Goal: Task Accomplishment & Management: Contribute content

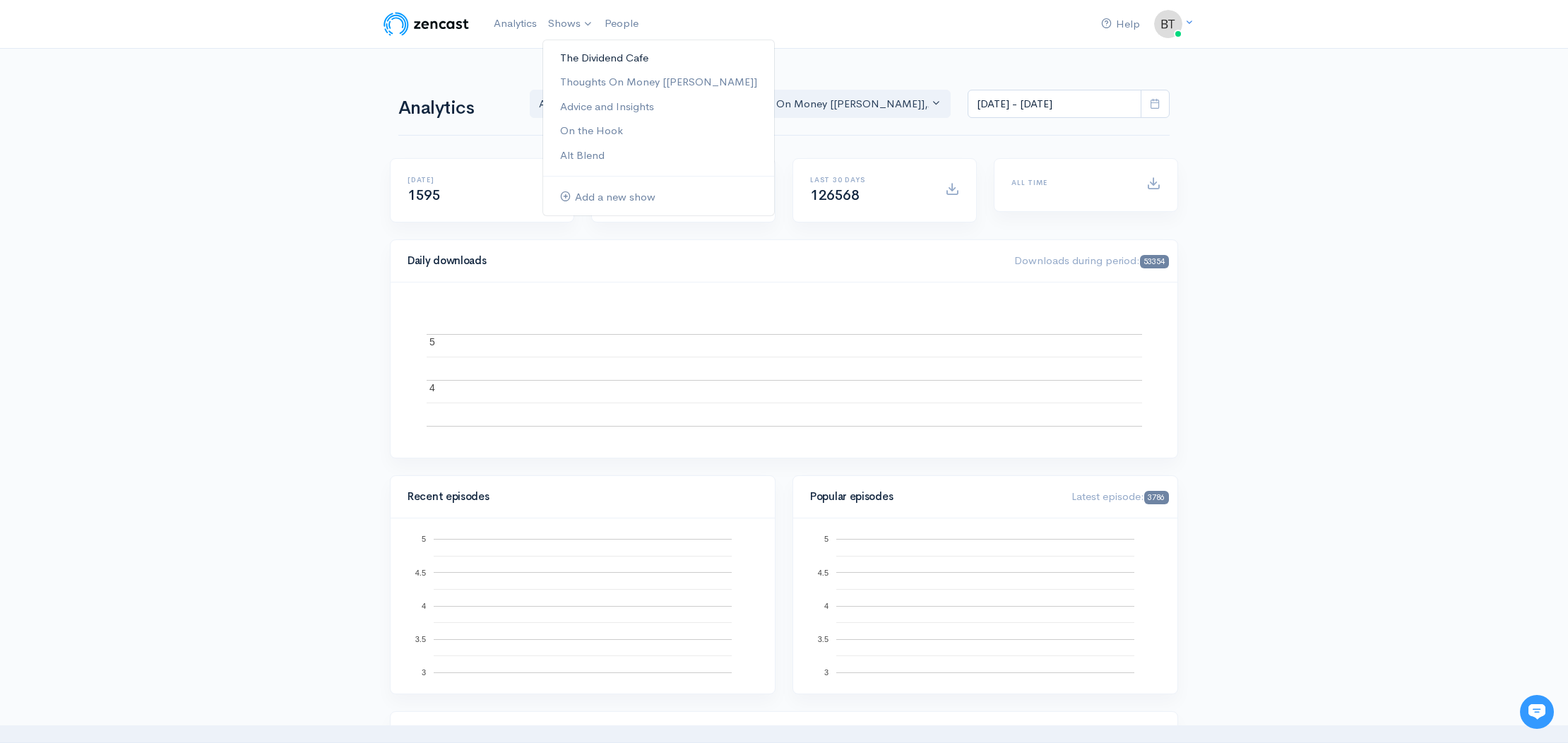
click at [596, 60] on link "The Dividend Cafe" at bounding box center [658, 58] width 231 height 25
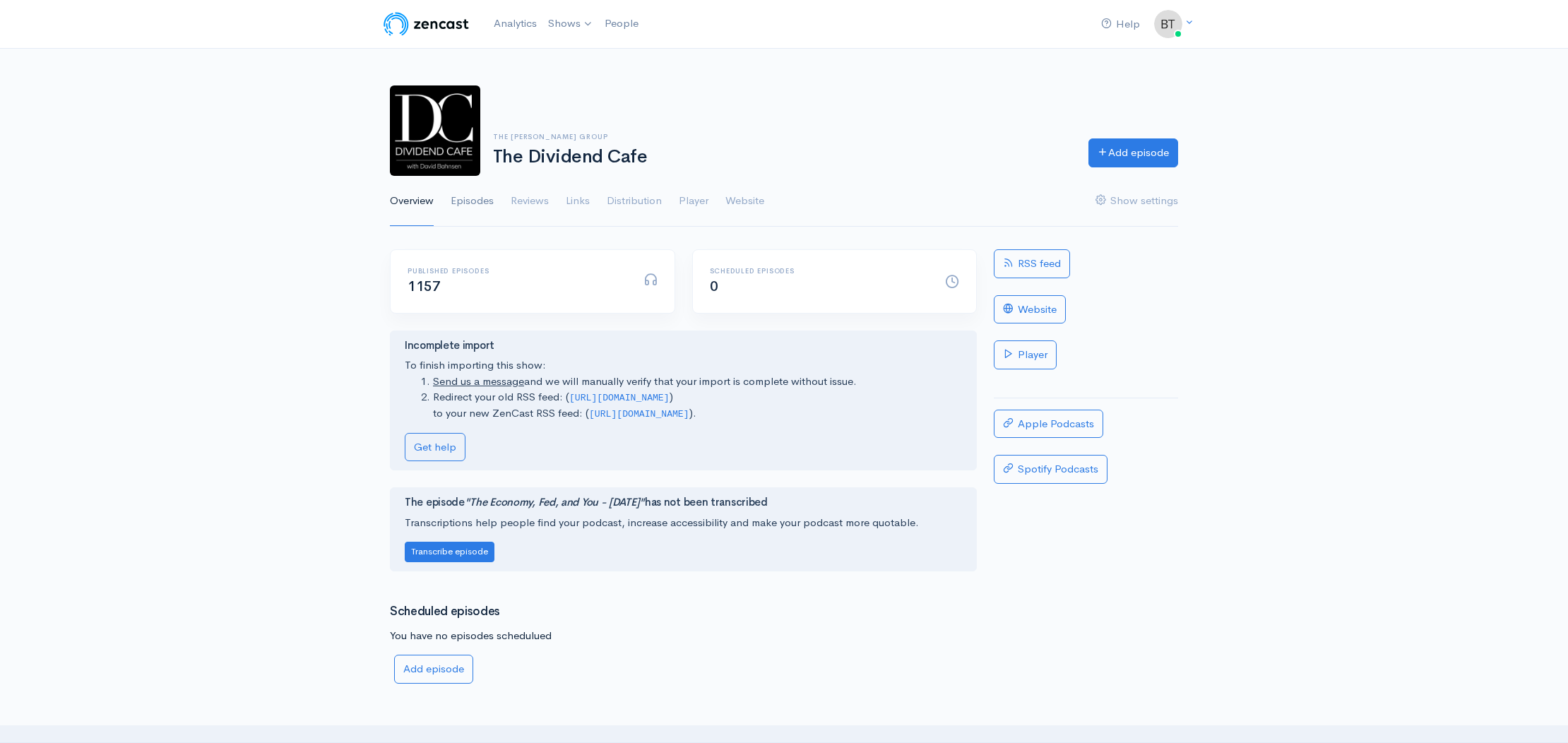
click at [487, 201] on link "Episodes" at bounding box center [472, 201] width 43 height 51
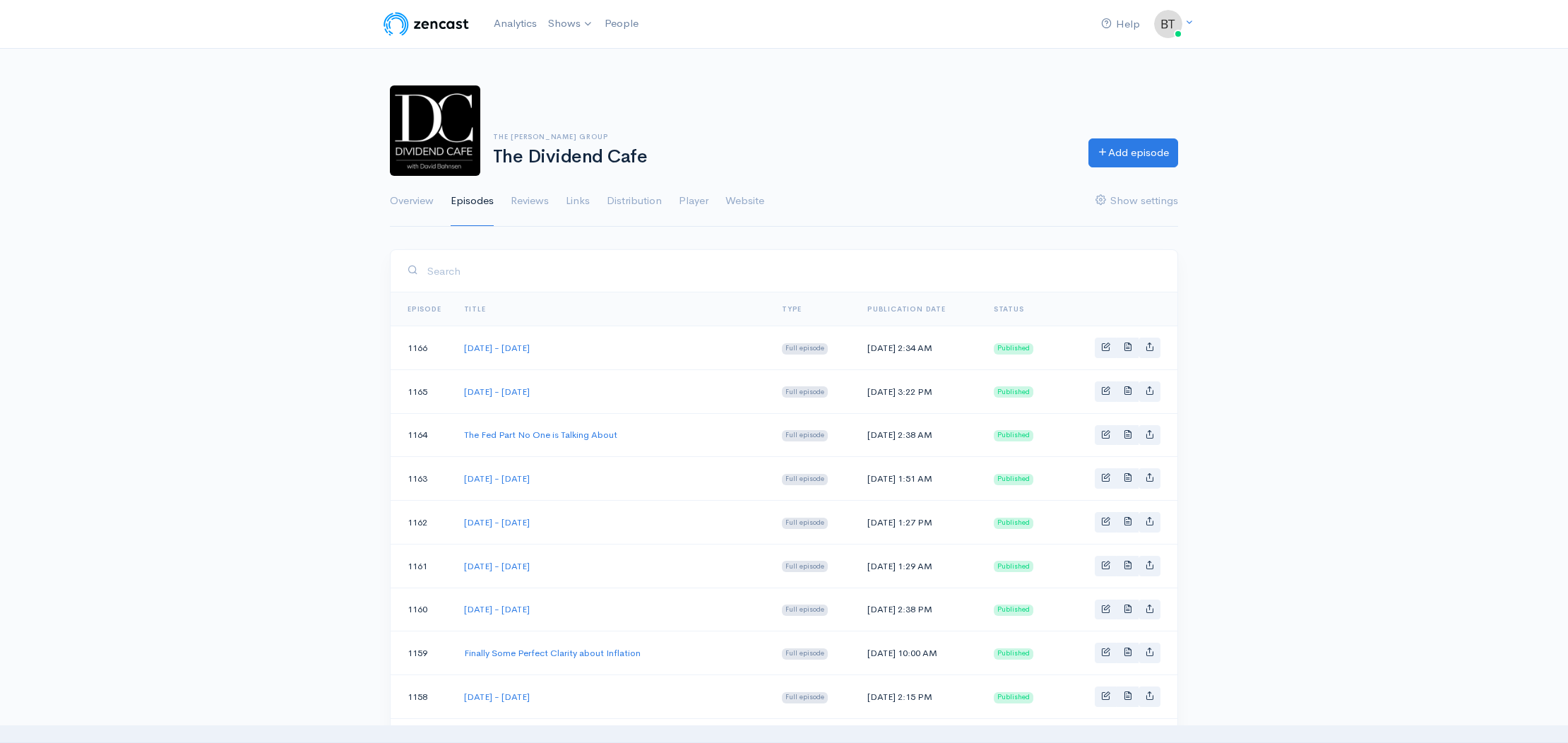
click at [620, 516] on td "[DATE] - [DATE]" at bounding box center [611, 523] width 318 height 44
drag, startPoint x: 601, startPoint y: 517, endPoint x: 465, endPoint y: 522, distance: 136.1
click at [465, 522] on td "[DATE] - [DATE]" at bounding box center [611, 523] width 318 height 44
copy link "[DATE] - [DATE]"
click at [1154, 154] on link "Add episode" at bounding box center [1133, 151] width 90 height 29
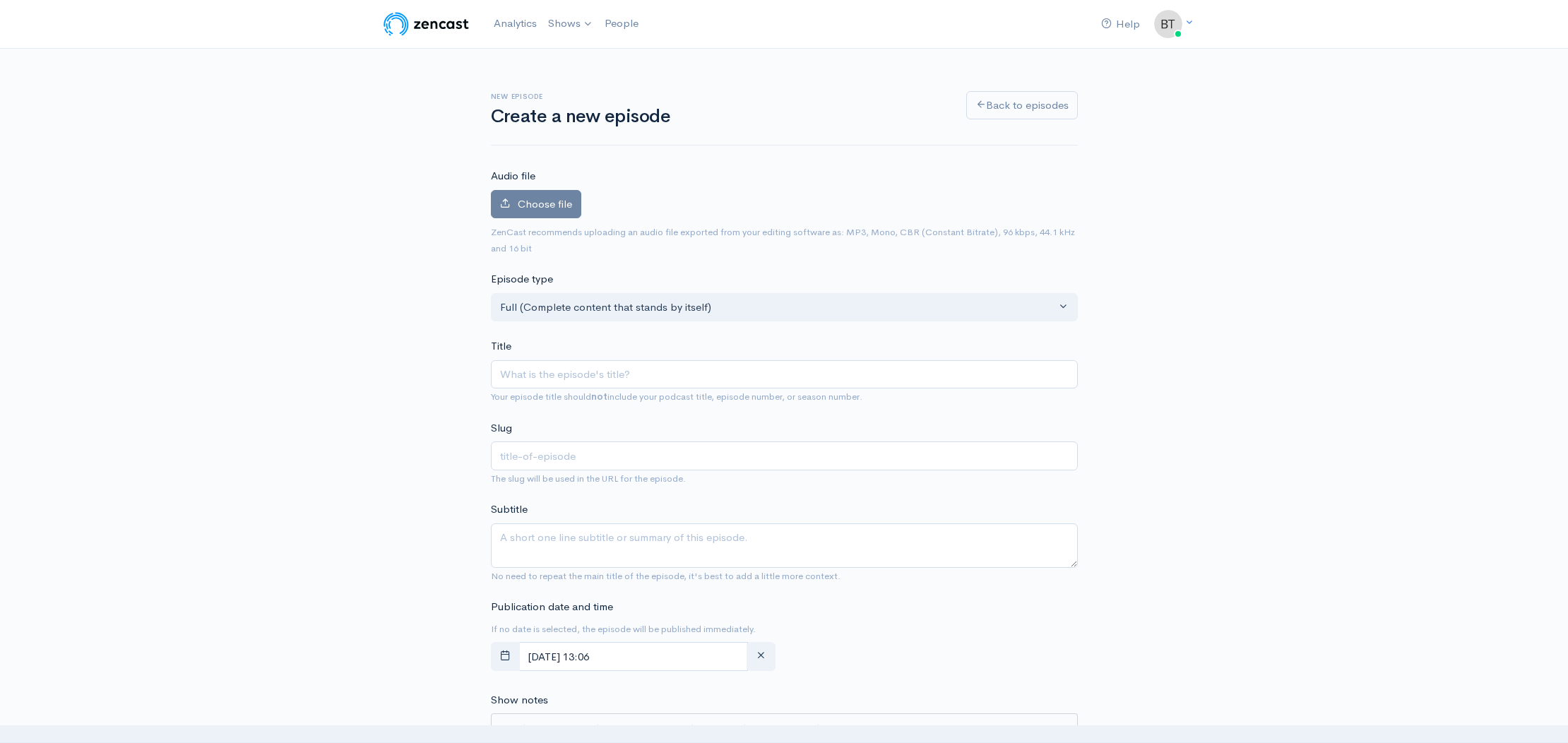
click at [611, 379] on input "Title" at bounding box center [784, 374] width 587 height 29
type input "[DATE] - [DATE]"
type input "[DATE]-[DATE]"
click at [611, 378] on input "[DATE] - [DATE]" at bounding box center [784, 374] width 587 height 29
type input "[DATE] - [DATE]"
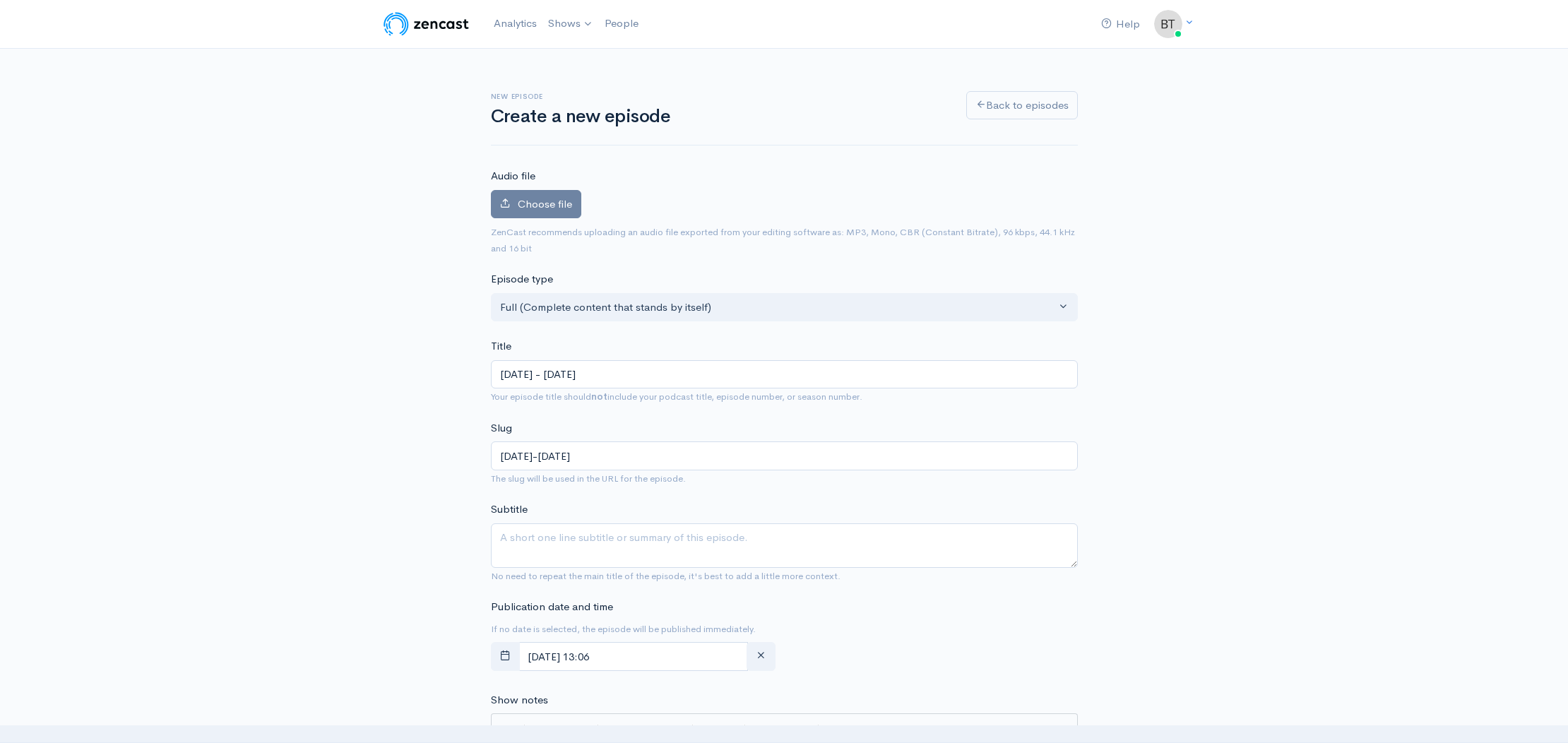
type input "[DATE]-[DATE]"
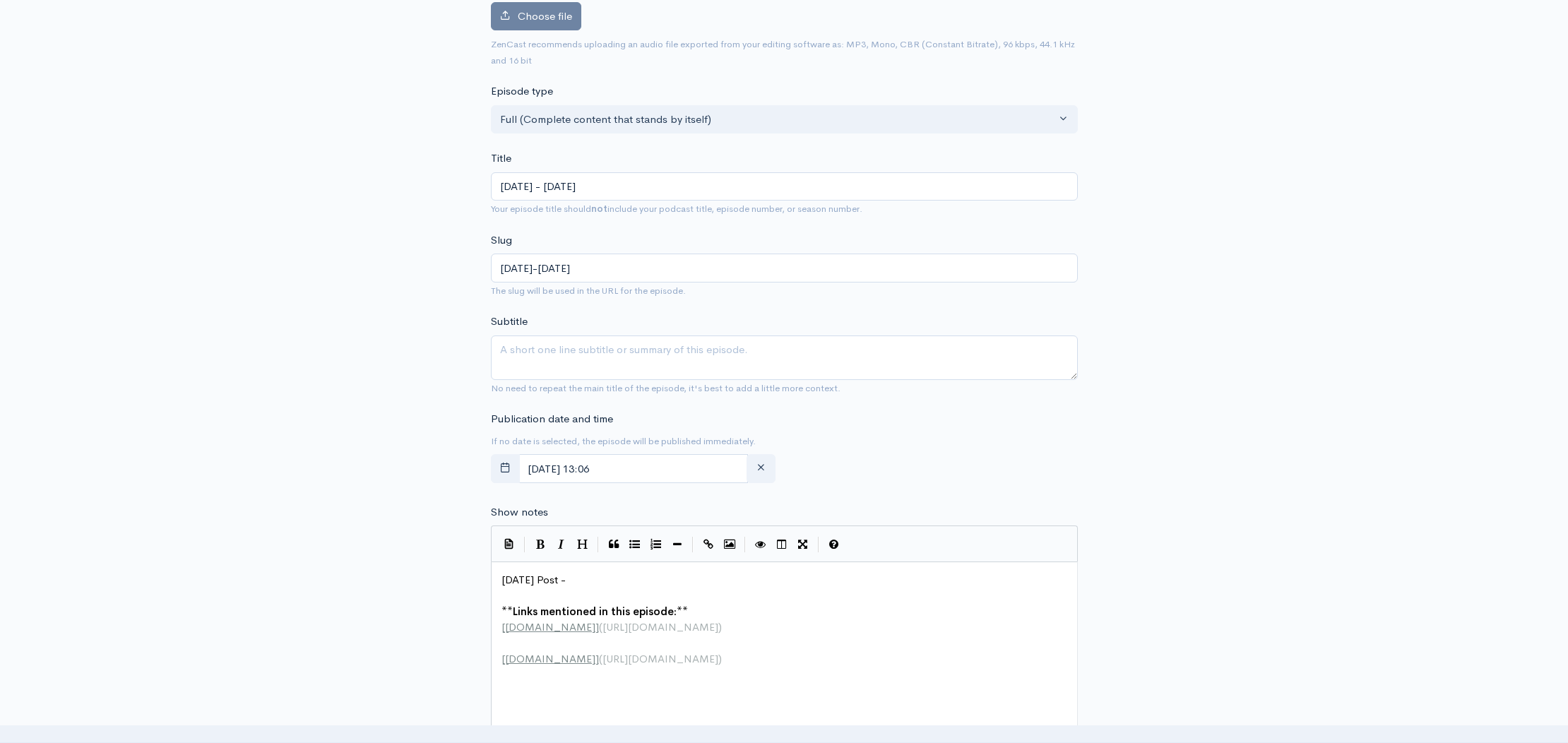
scroll to position [245, 0]
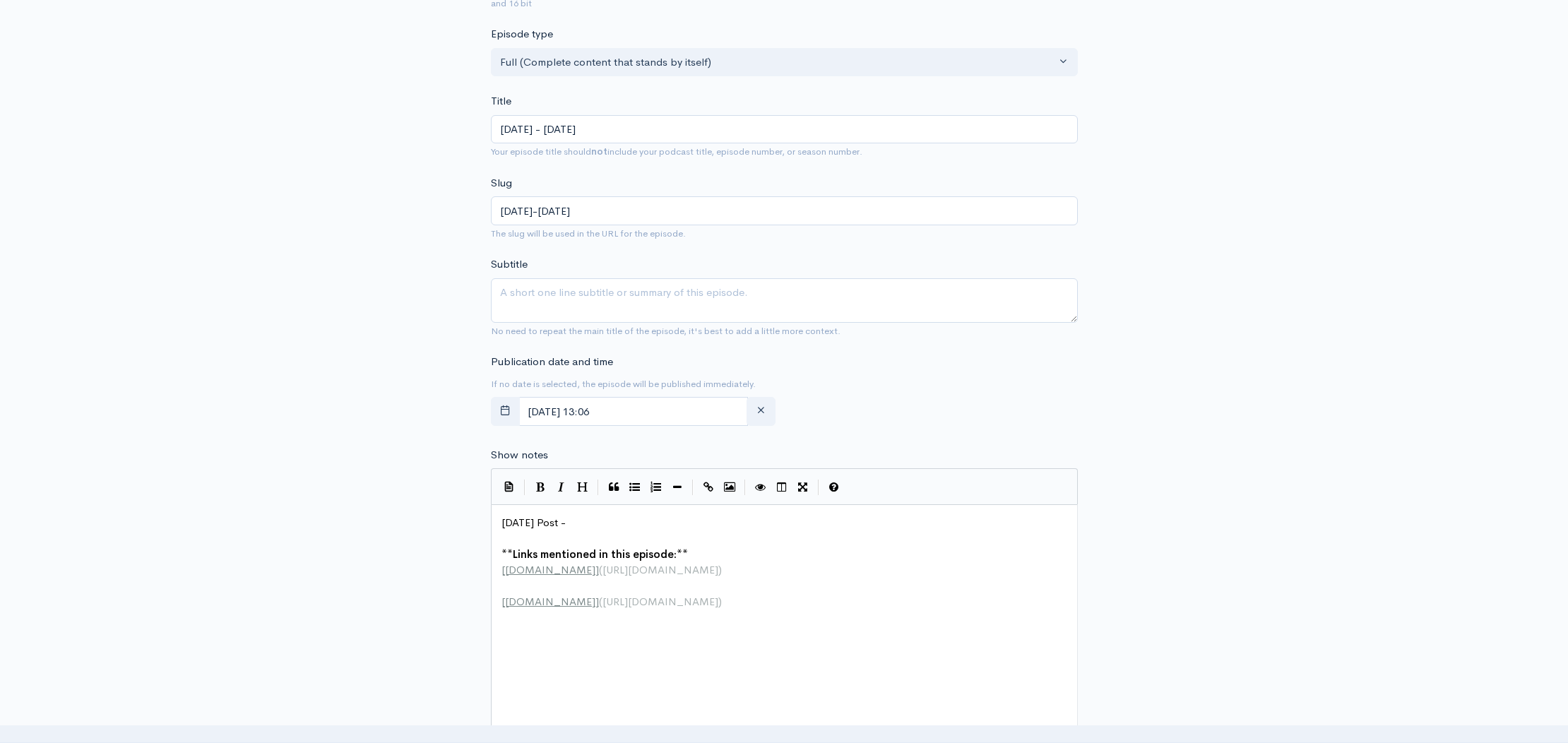
type input "[DATE] - [DATE]"
click at [651, 409] on input "[DATE] 13:06" at bounding box center [633, 411] width 231 height 29
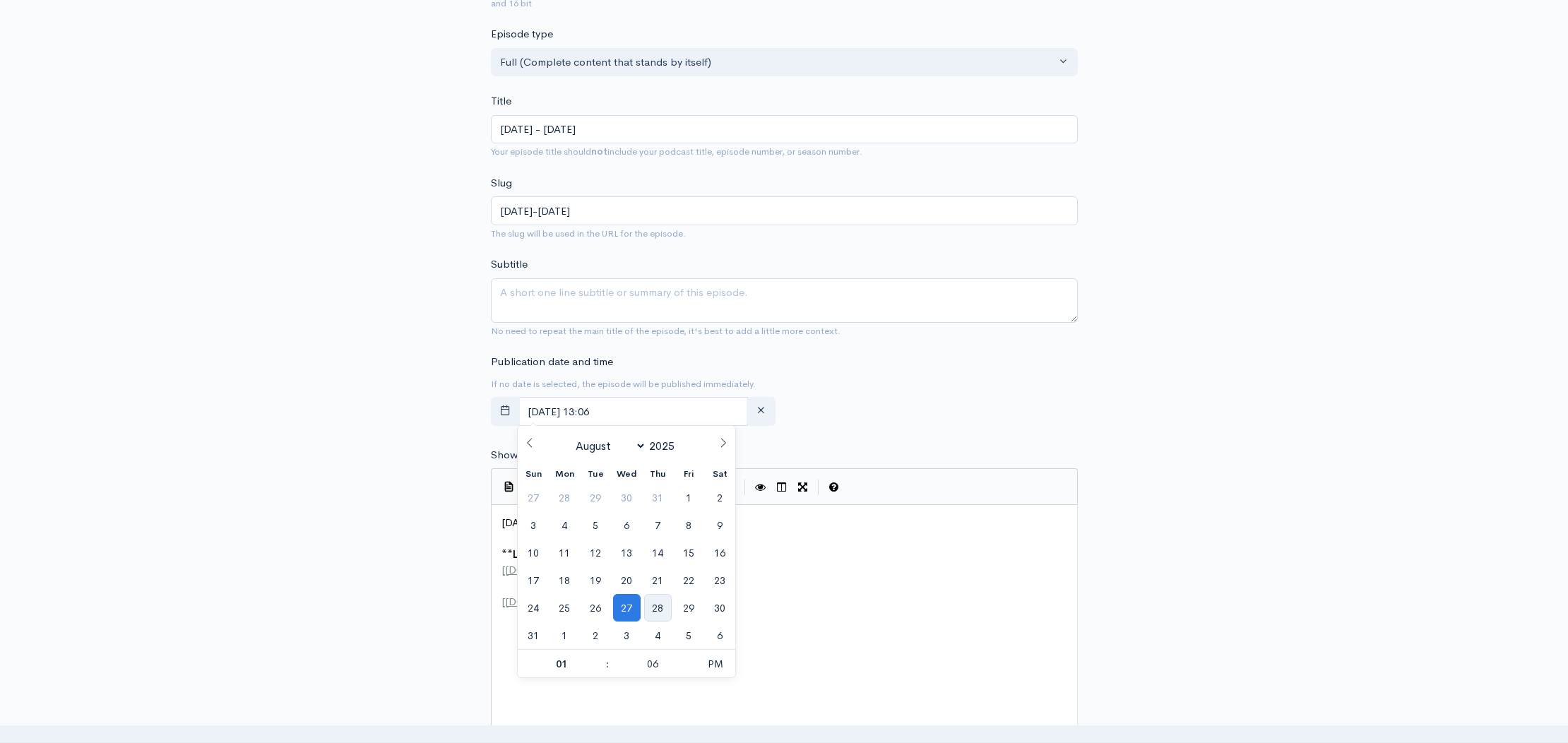
click at [654, 605] on span "28" at bounding box center [658, 608] width 28 height 28
type input "[DATE] 13:06"
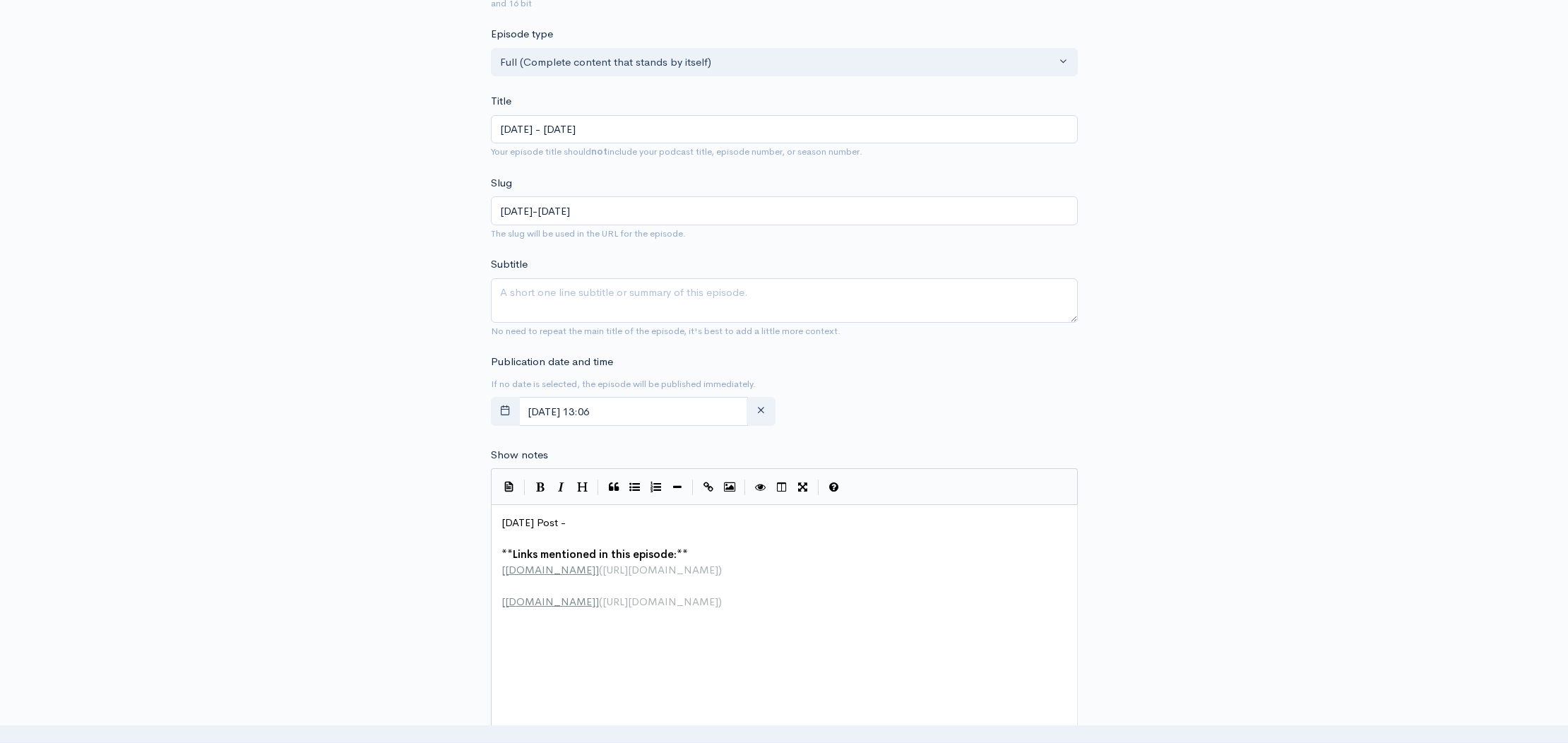
click at [1260, 385] on div "New episode Create a new episode Back to episodes Audio file Choose file 0 ZenC…" at bounding box center [784, 504] width 1568 height 1401
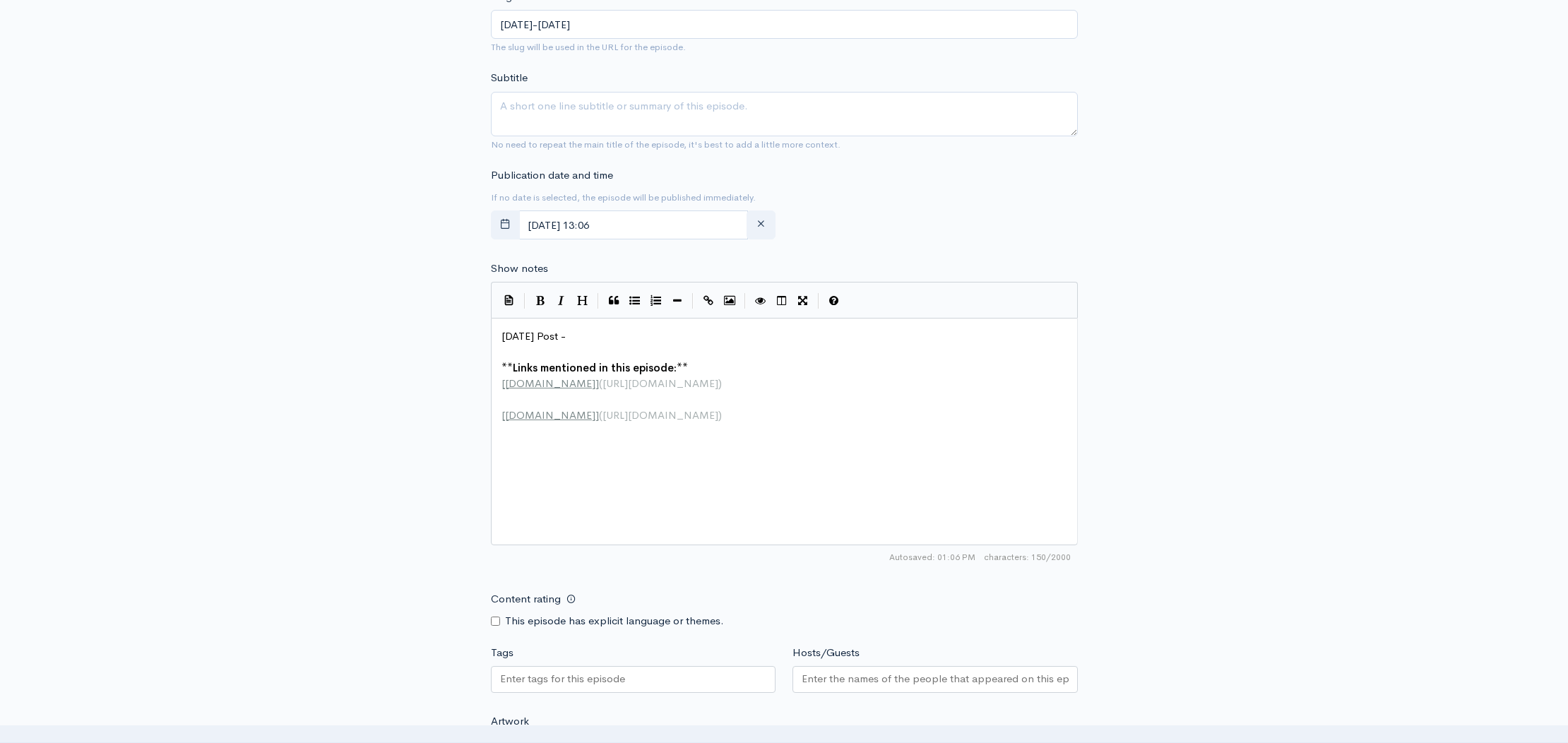
scroll to position [448, 0]
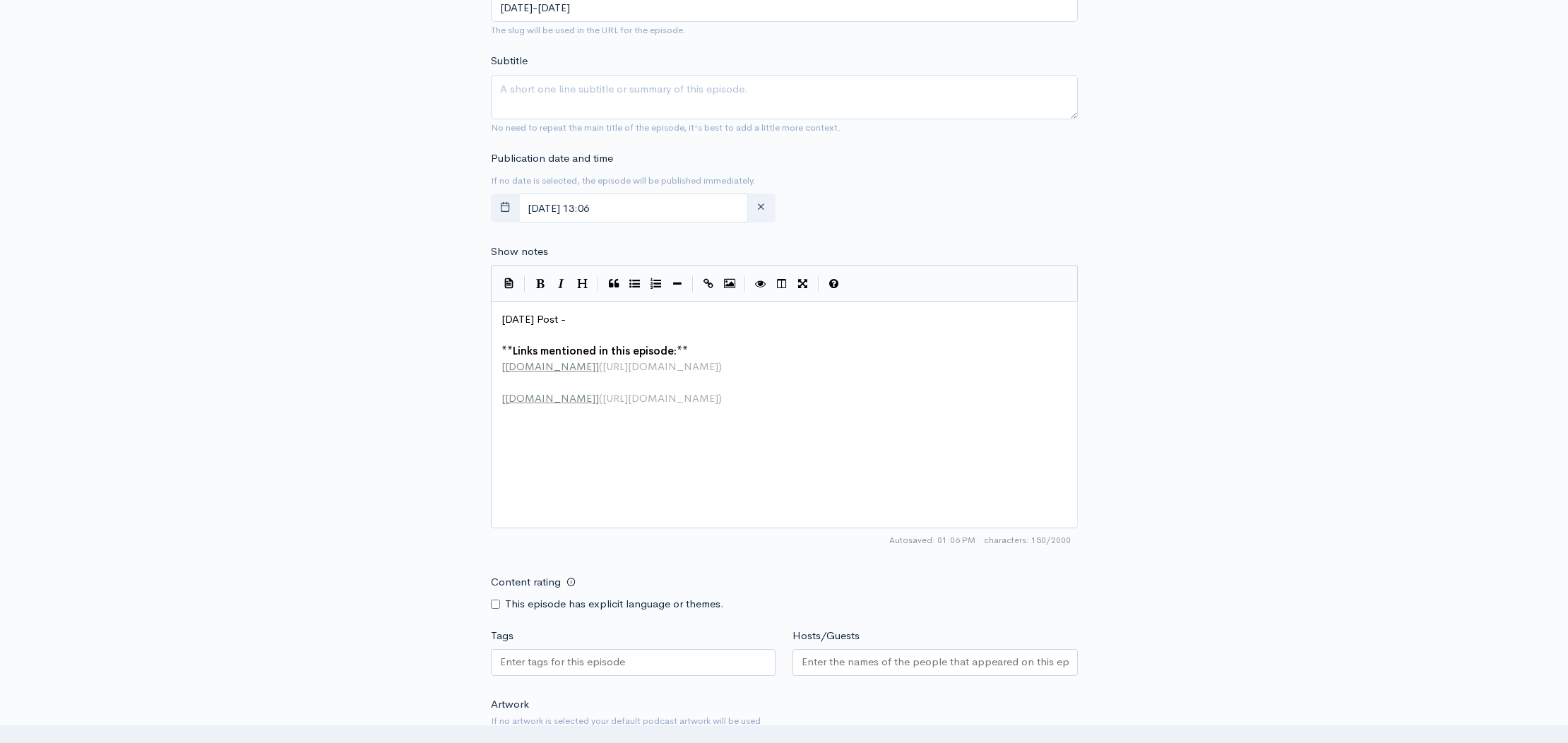
type textarea "[DATE] Post -"
drag, startPoint x: 489, startPoint y: 318, endPoint x: 481, endPoint y: 319, distance: 8.1
paste textarea
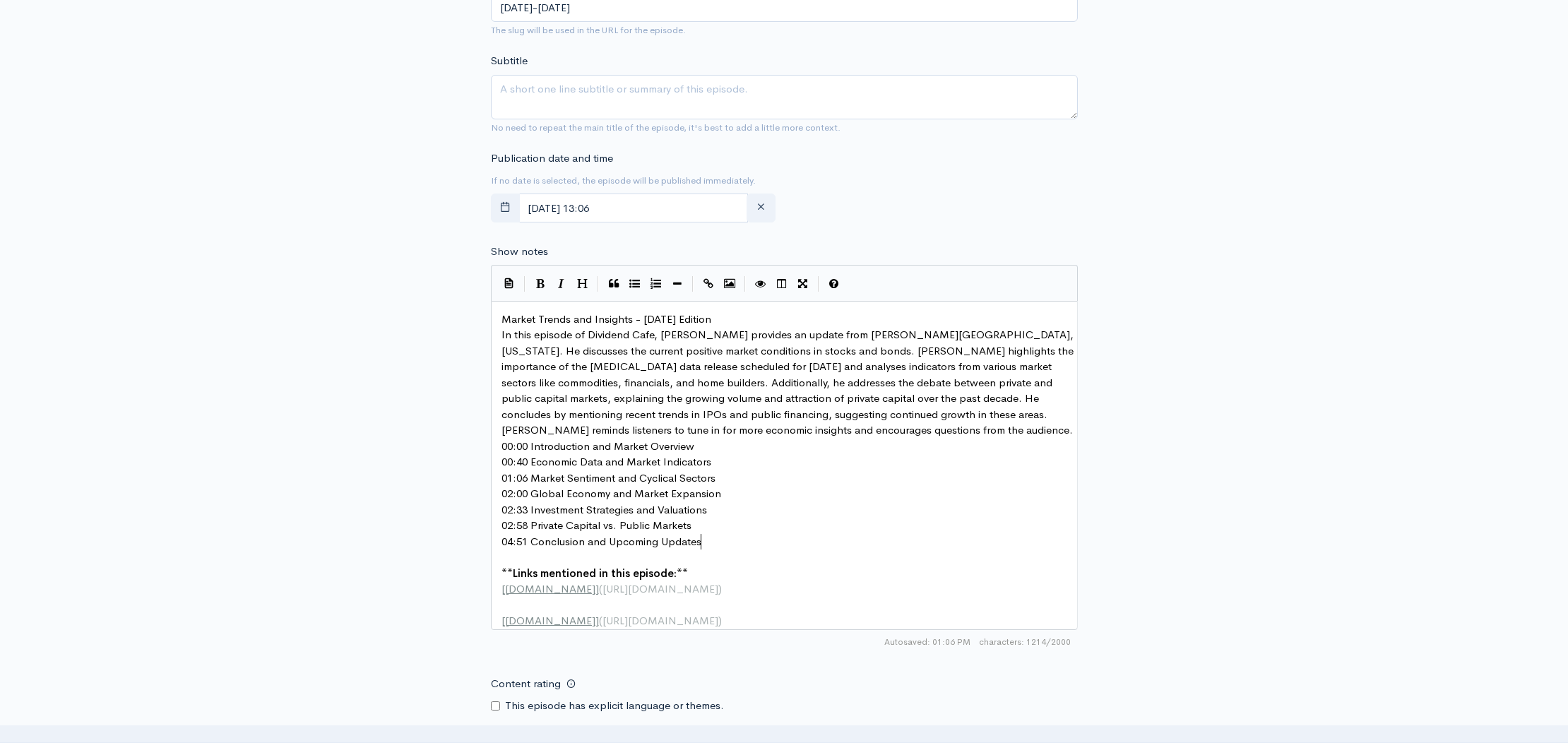
click at [751, 313] on pre "Market Trends and Insights - [DATE] Edition" at bounding box center [789, 320] width 582 height 16
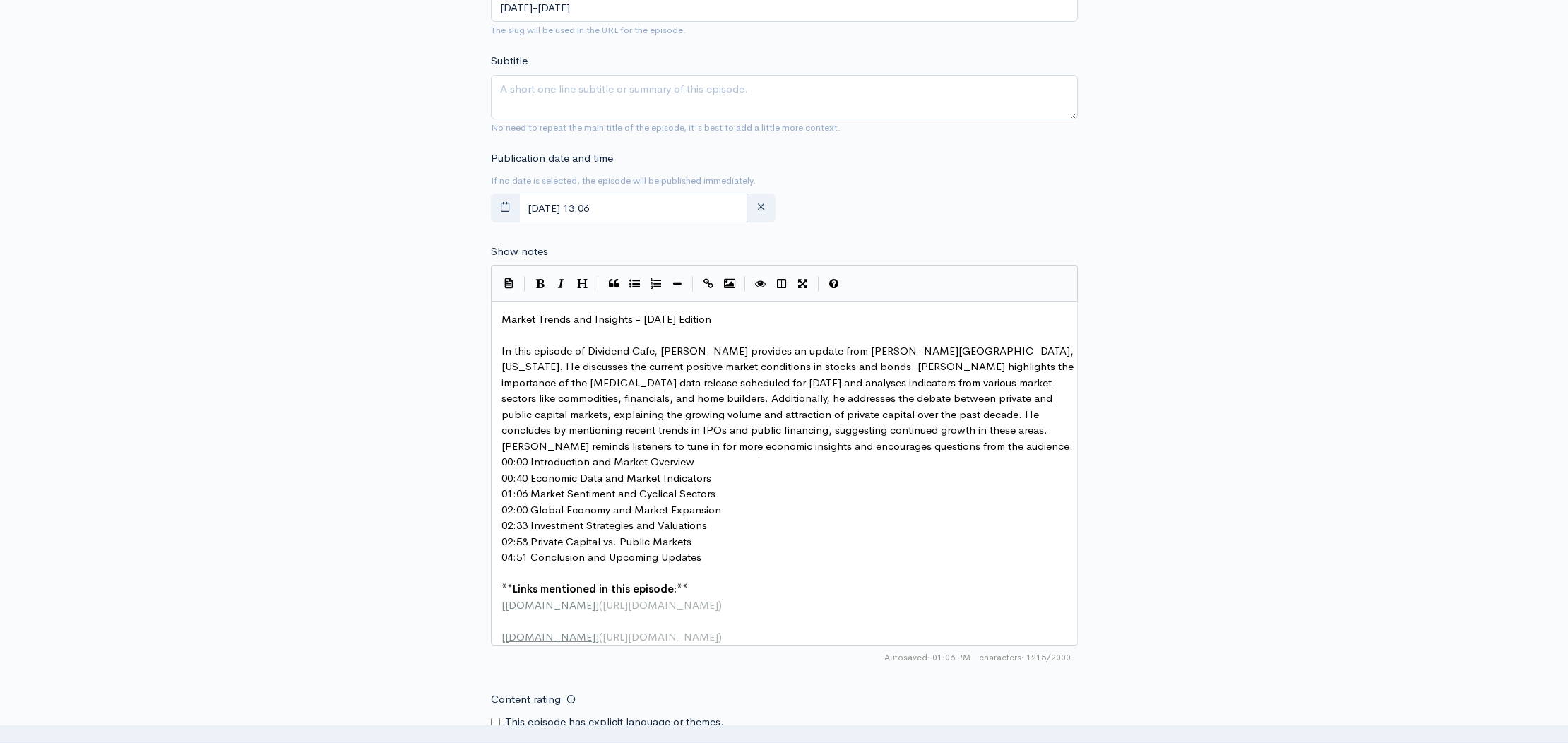
click at [767, 448] on pre "In this episode of Dividend Cafe, [PERSON_NAME] provides an update from [PERSON…" at bounding box center [789, 399] width 582 height 112
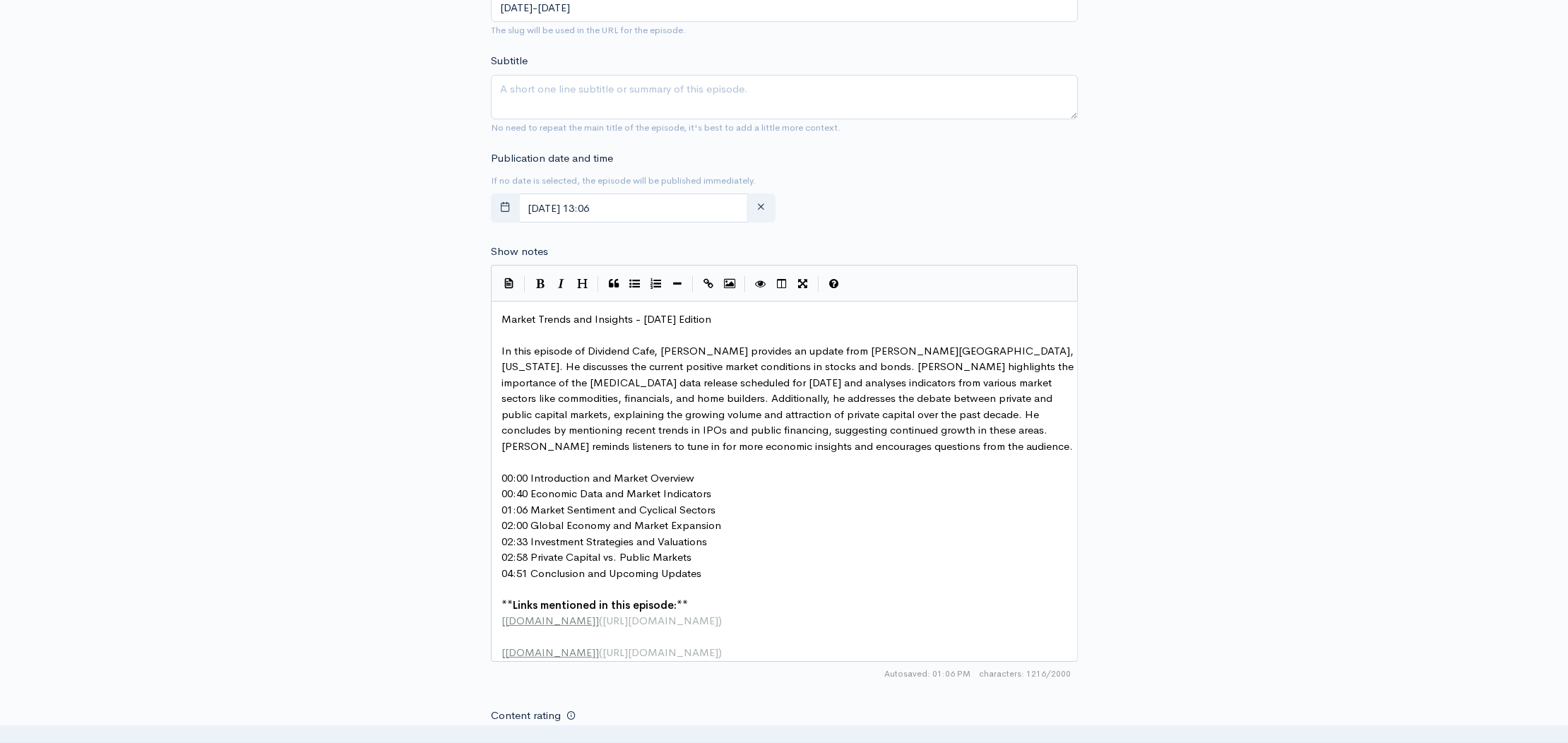
drag, startPoint x: 698, startPoint y: 350, endPoint x: 710, endPoint y: 354, distance: 12.6
click at [698, 350] on span "In this episode of Dividend Cafe, [PERSON_NAME] provides an update from [PERSON…" at bounding box center [789, 398] width 575 height 109
type textarea "zy"
click at [708, 476] on pre "00:00 Introduction and Market Overview" at bounding box center [789, 478] width 582 height 16
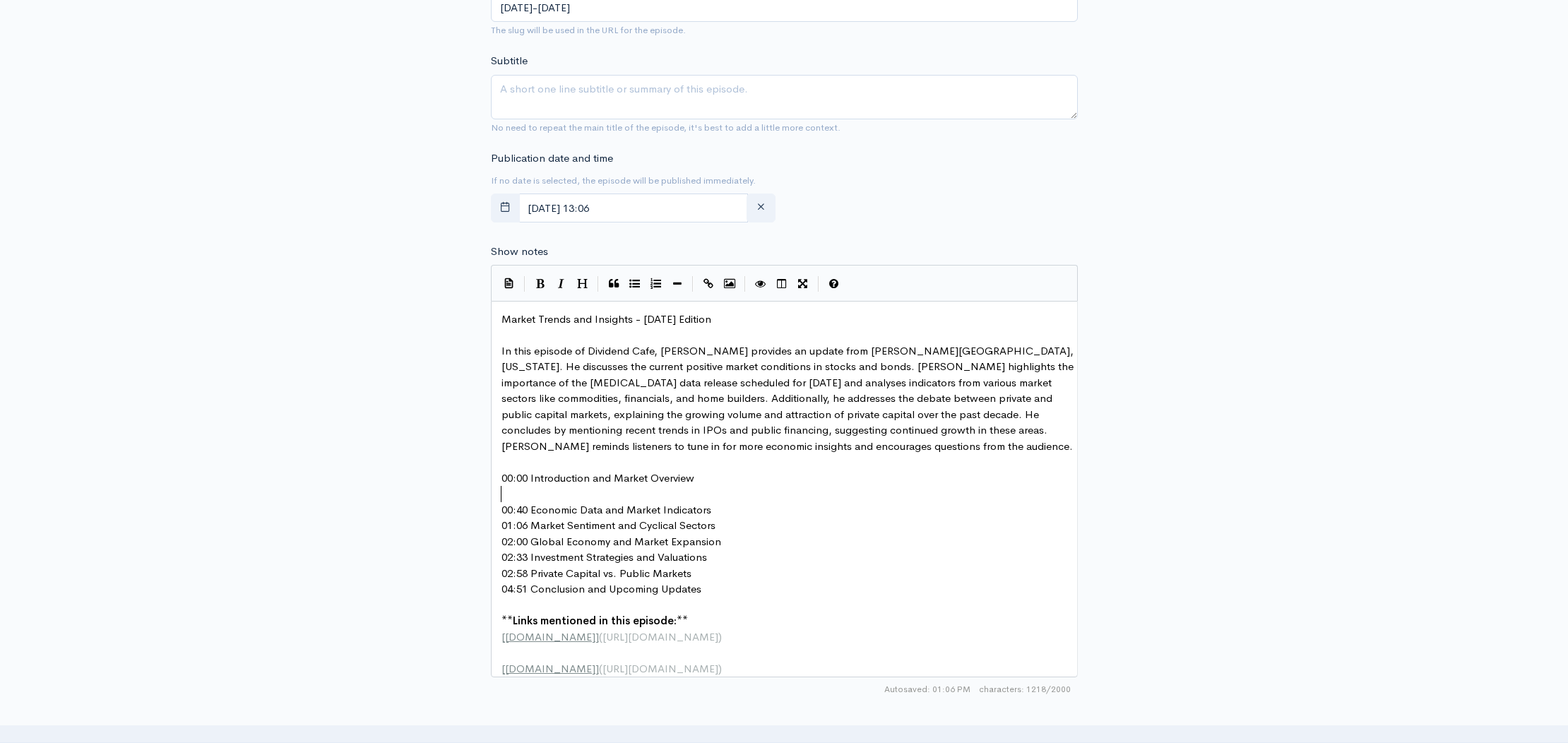
scroll to position [5, 0]
click at [726, 507] on pre "00:40 Economic Data and Market Indicators" at bounding box center [789, 510] width 582 height 16
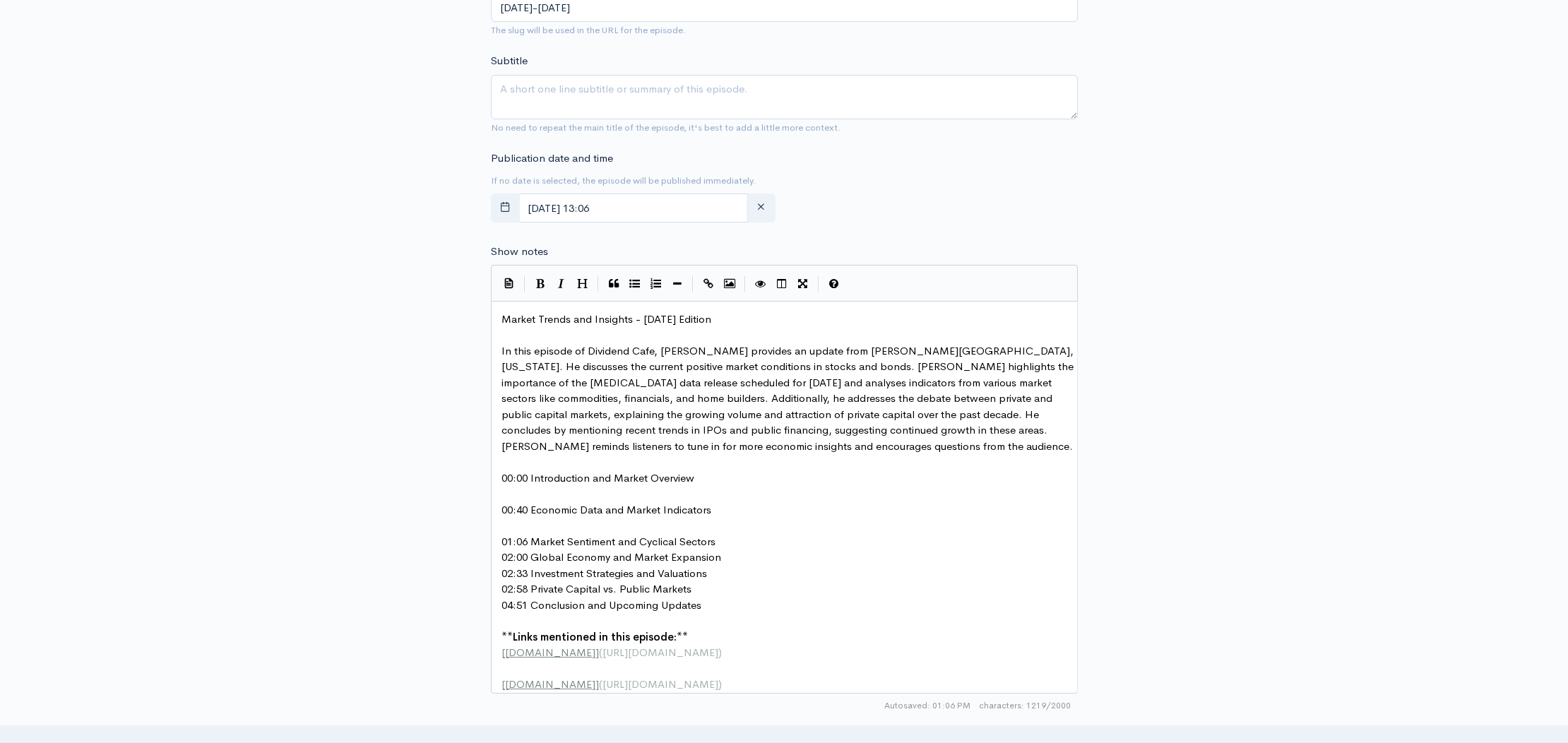
click at [727, 543] on pre "01:06 Market Sentiment and Cyclical Sectors" at bounding box center [789, 542] width 582 height 16
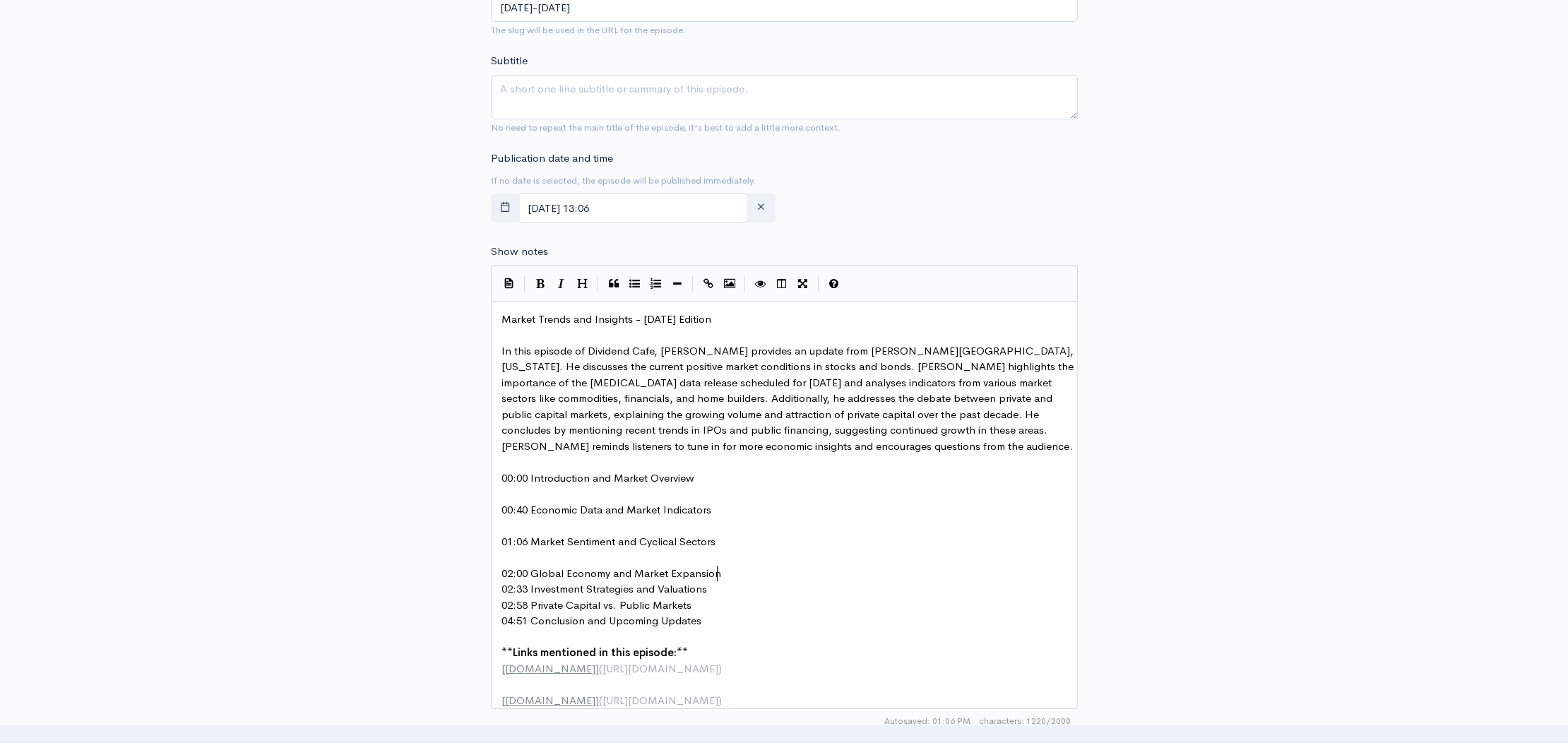
click at [730, 568] on pre "02:00 Global Economy and Market Expansion" at bounding box center [789, 574] width 582 height 16
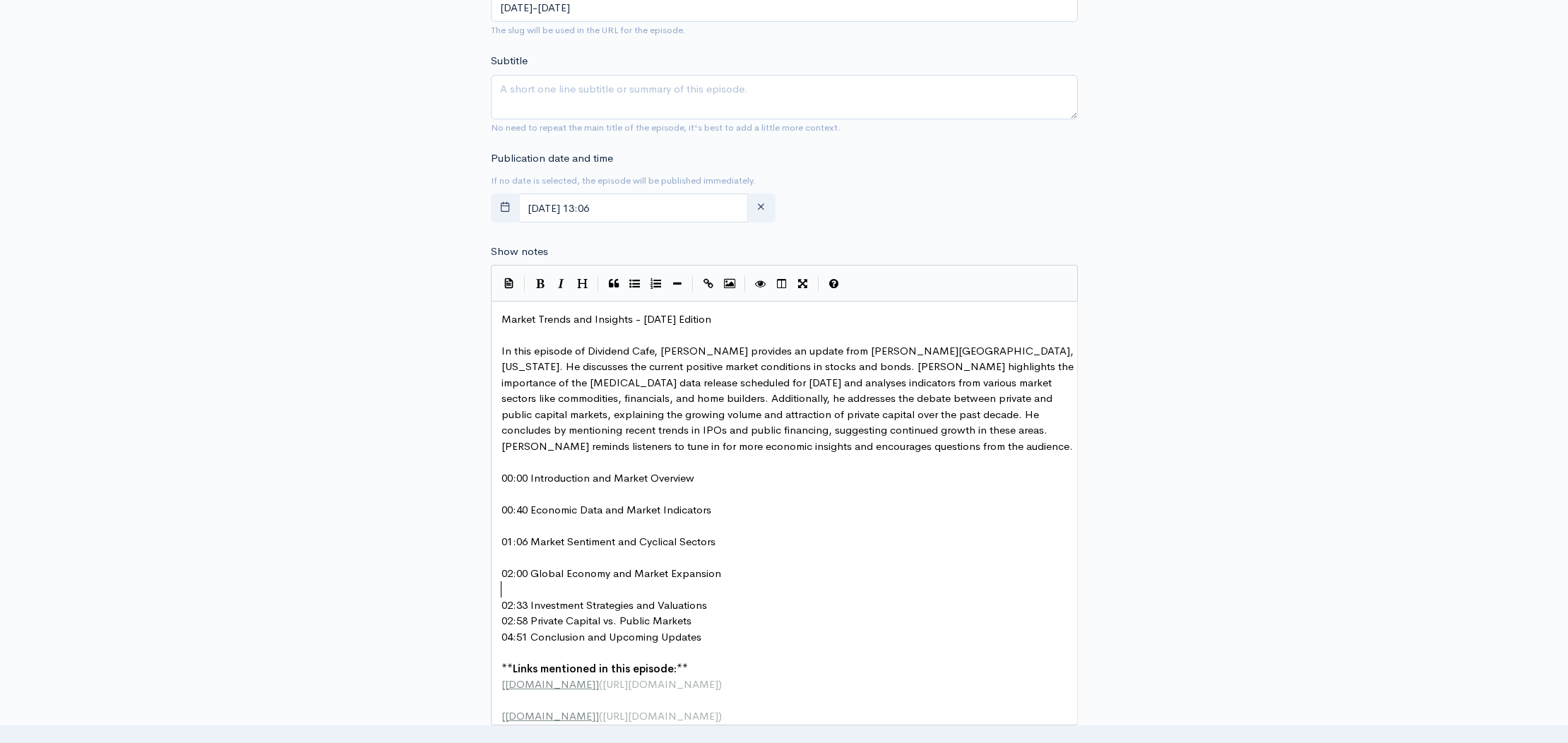
click at [714, 601] on pre "02:33 Investment Strategies and Valuations" at bounding box center [789, 606] width 582 height 16
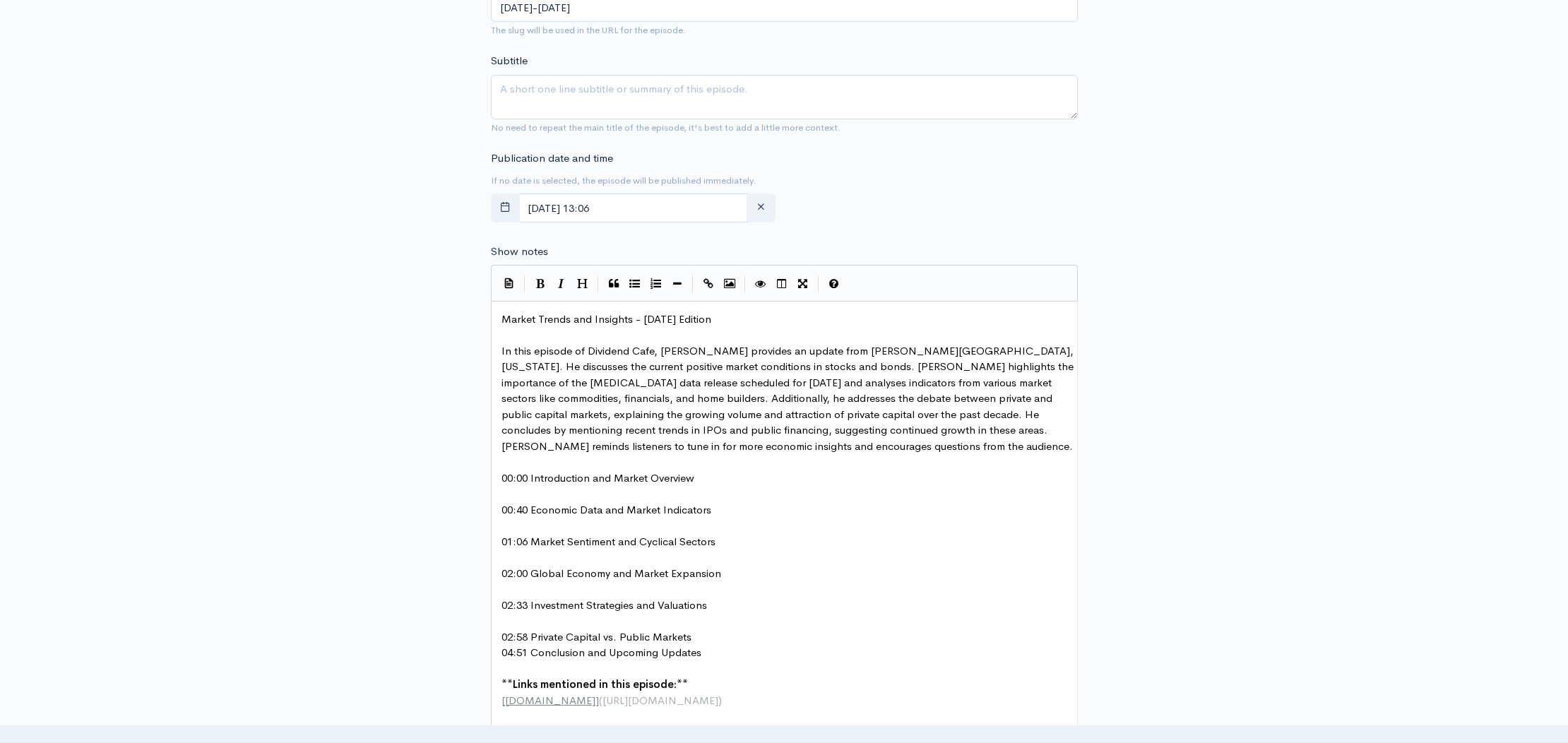
click at [702, 634] on pre "02:58 Private Capital vs. Public Markets" at bounding box center [789, 637] width 582 height 16
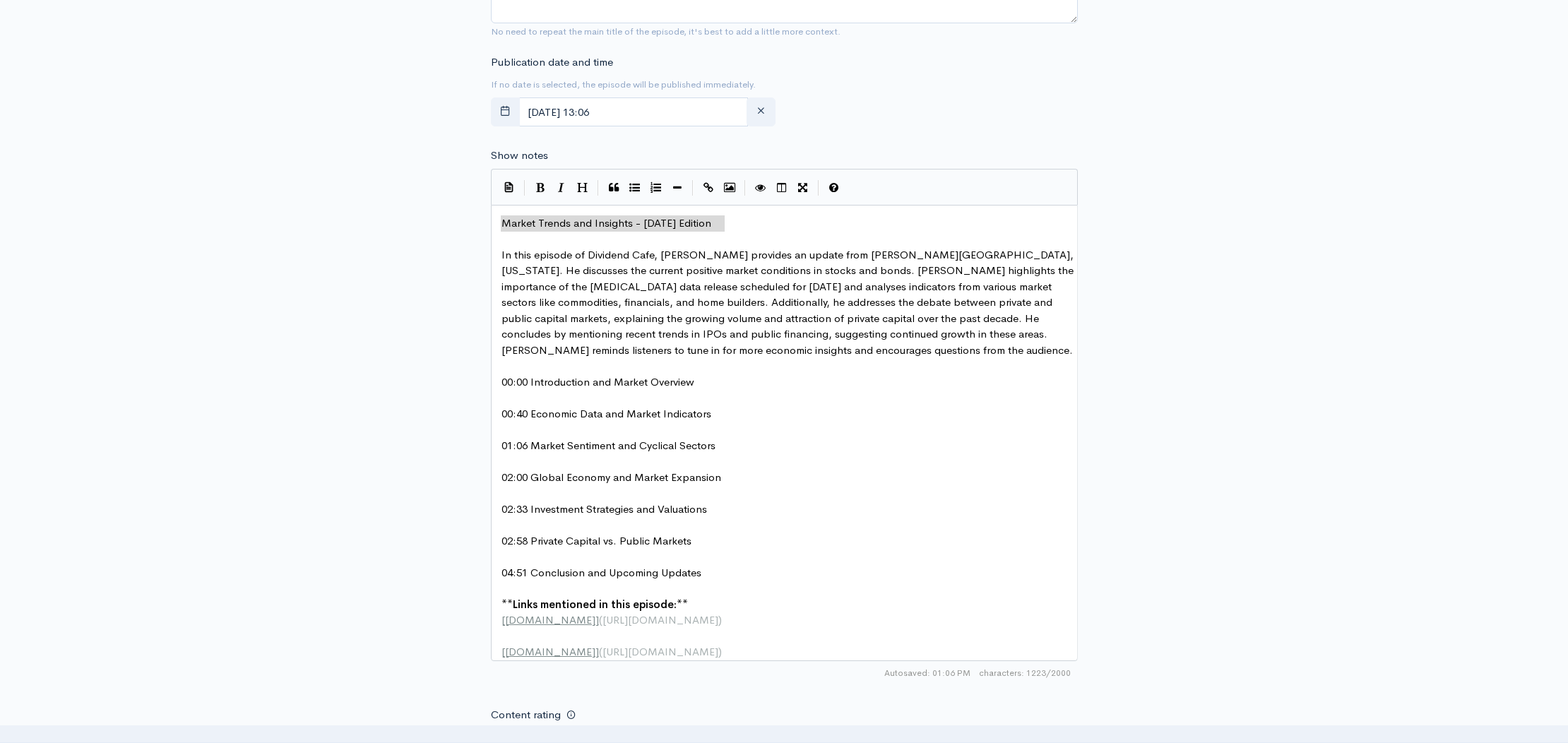
drag, startPoint x: 738, startPoint y: 214, endPoint x: 463, endPoint y: 215, distance: 275.0
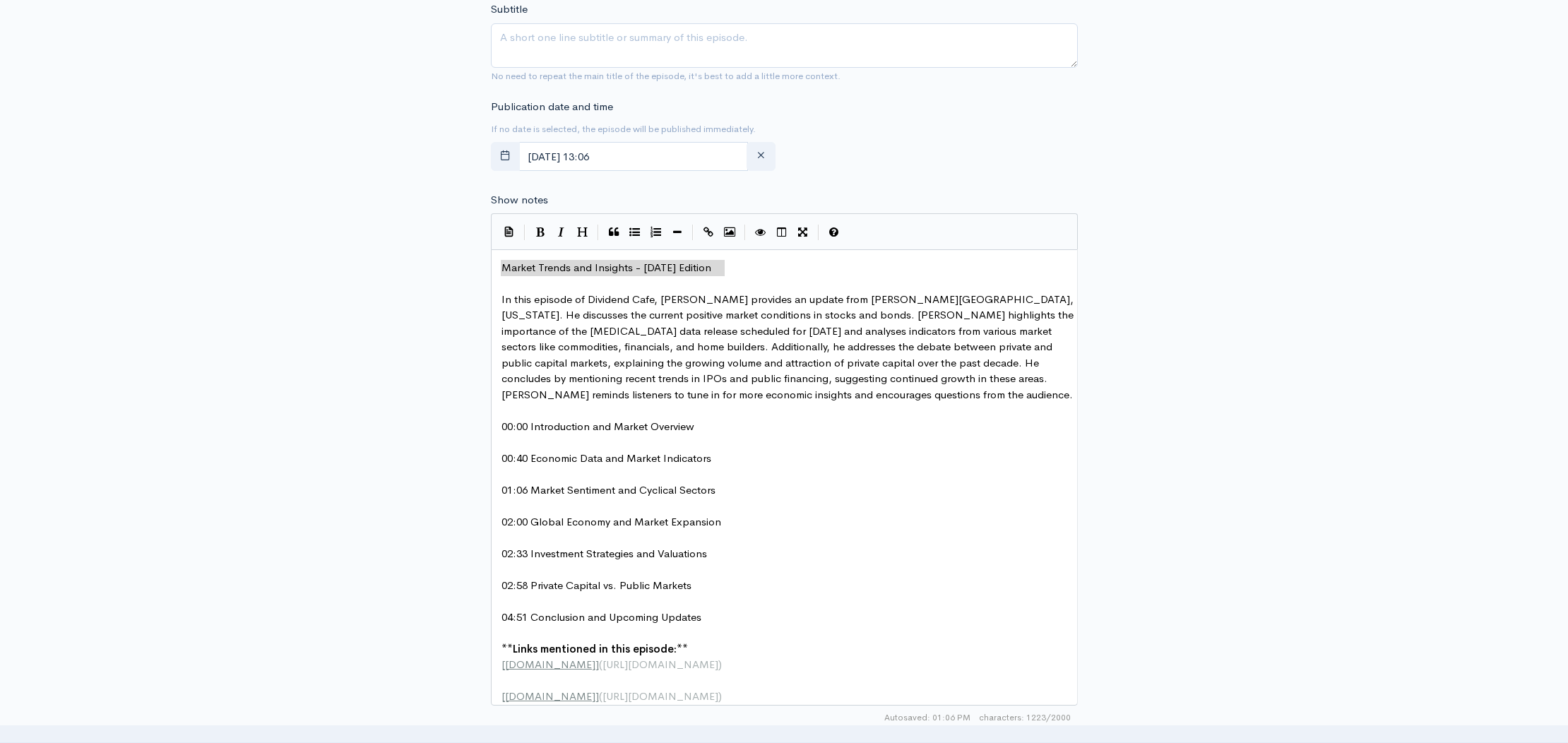
scroll to position [457, 0]
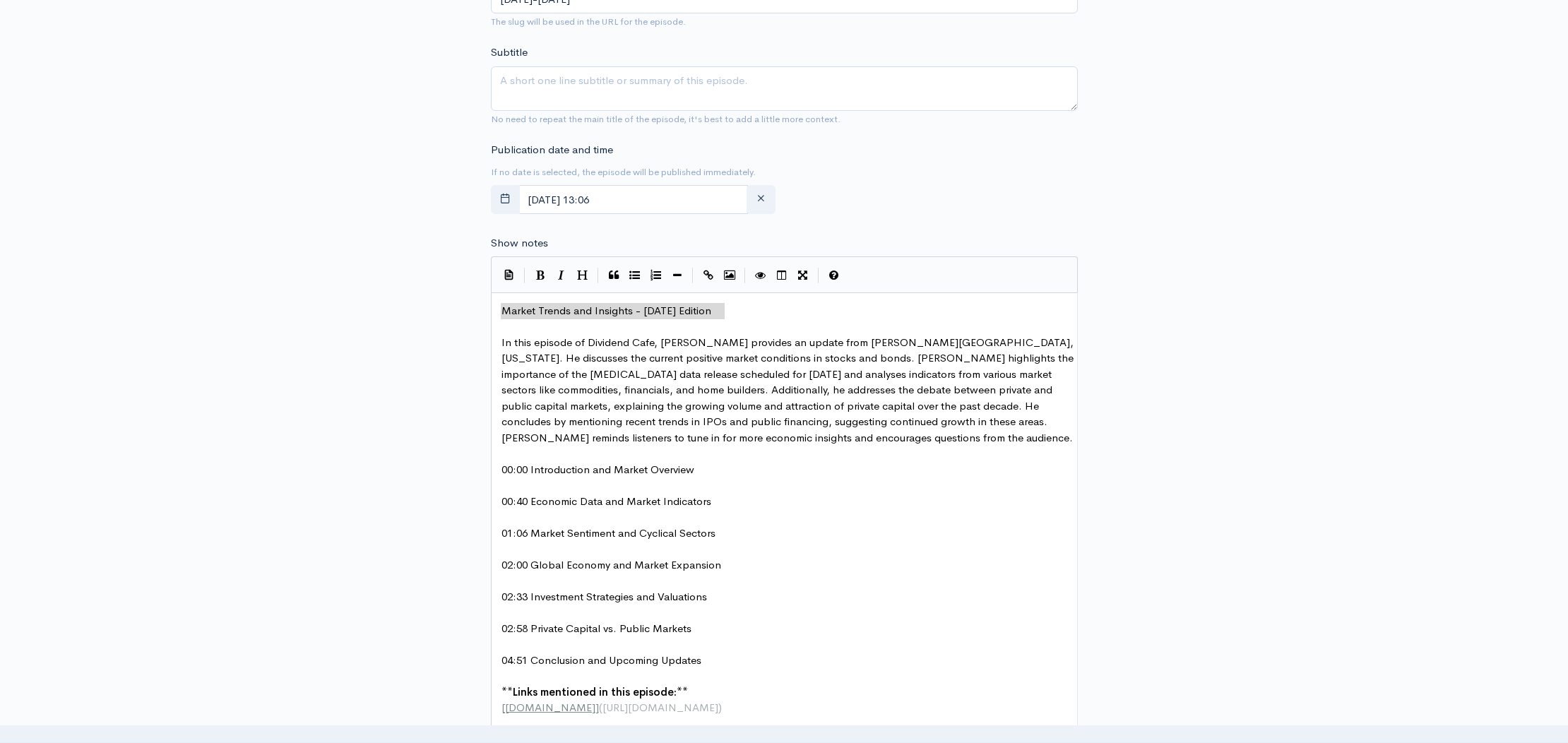
type textarea "Market Trends and Insights - [DATE] Edition"
click at [551, 83] on textarea "Subtitle" at bounding box center [784, 88] width 587 height 45
paste textarea "Market Trends and Insights - [DATE] Edition"
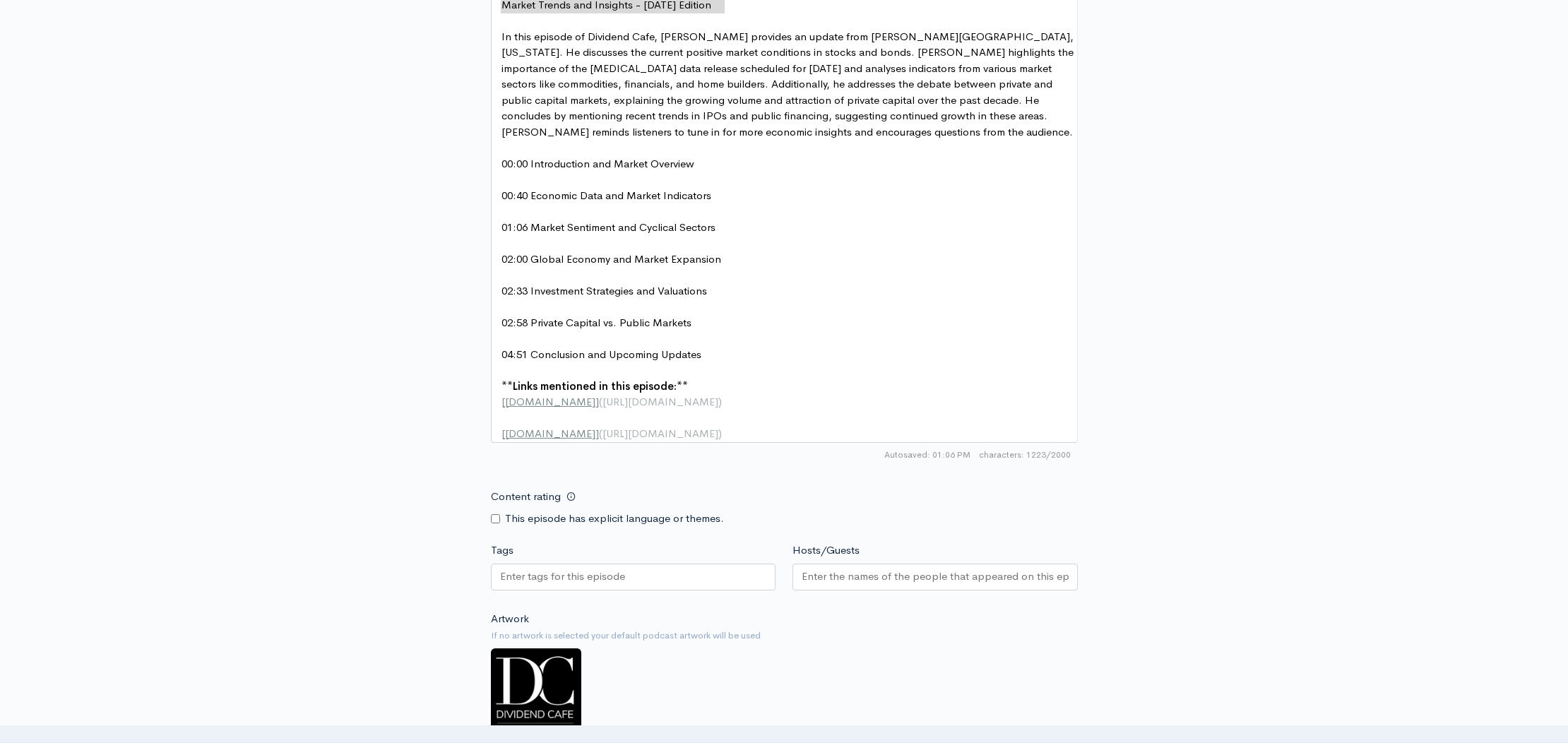
scroll to position [775, 0]
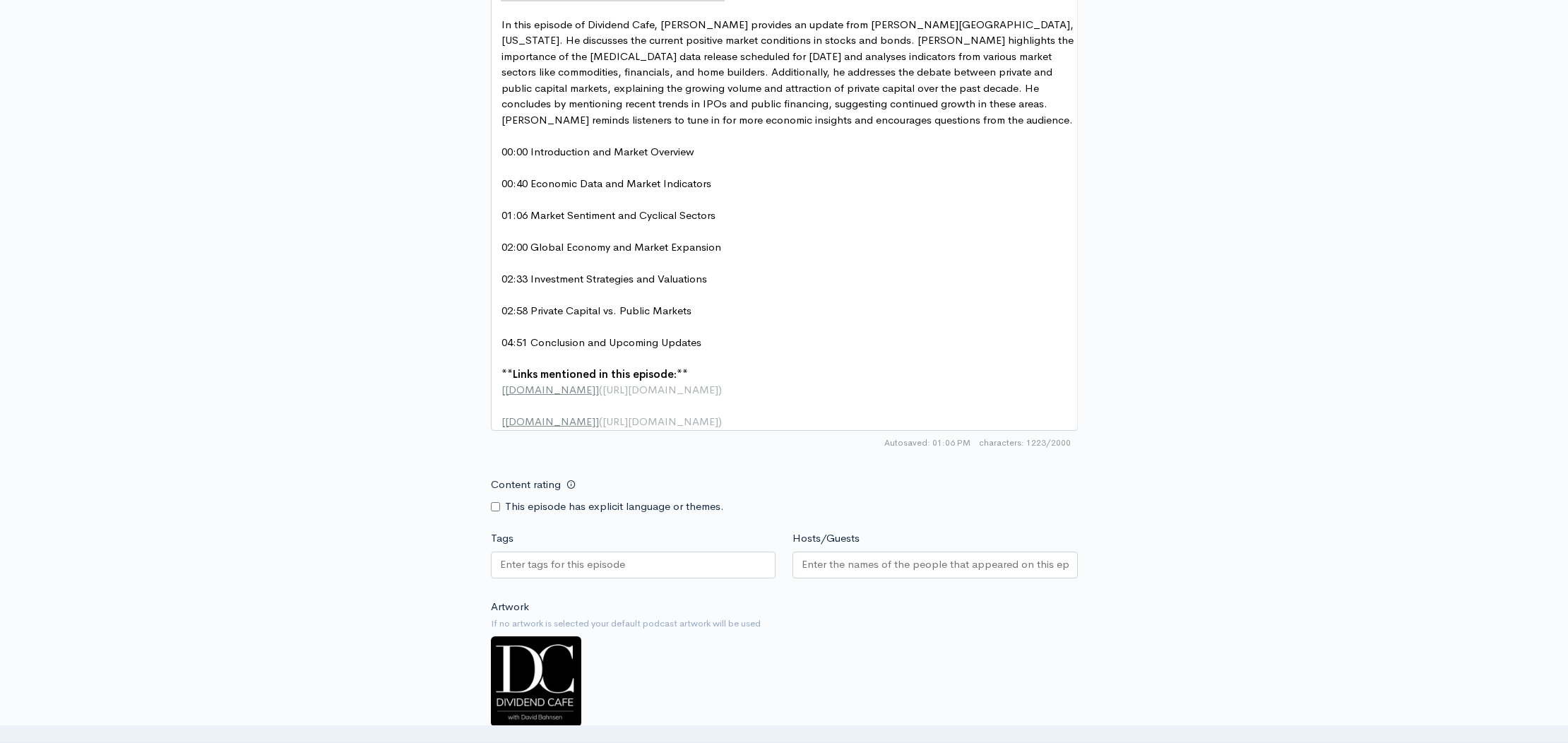
type textarea "Market Trends and Insights - [DATE] Edition"
click at [916, 569] on input "Hosts/Guests" at bounding box center [935, 564] width 267 height 16
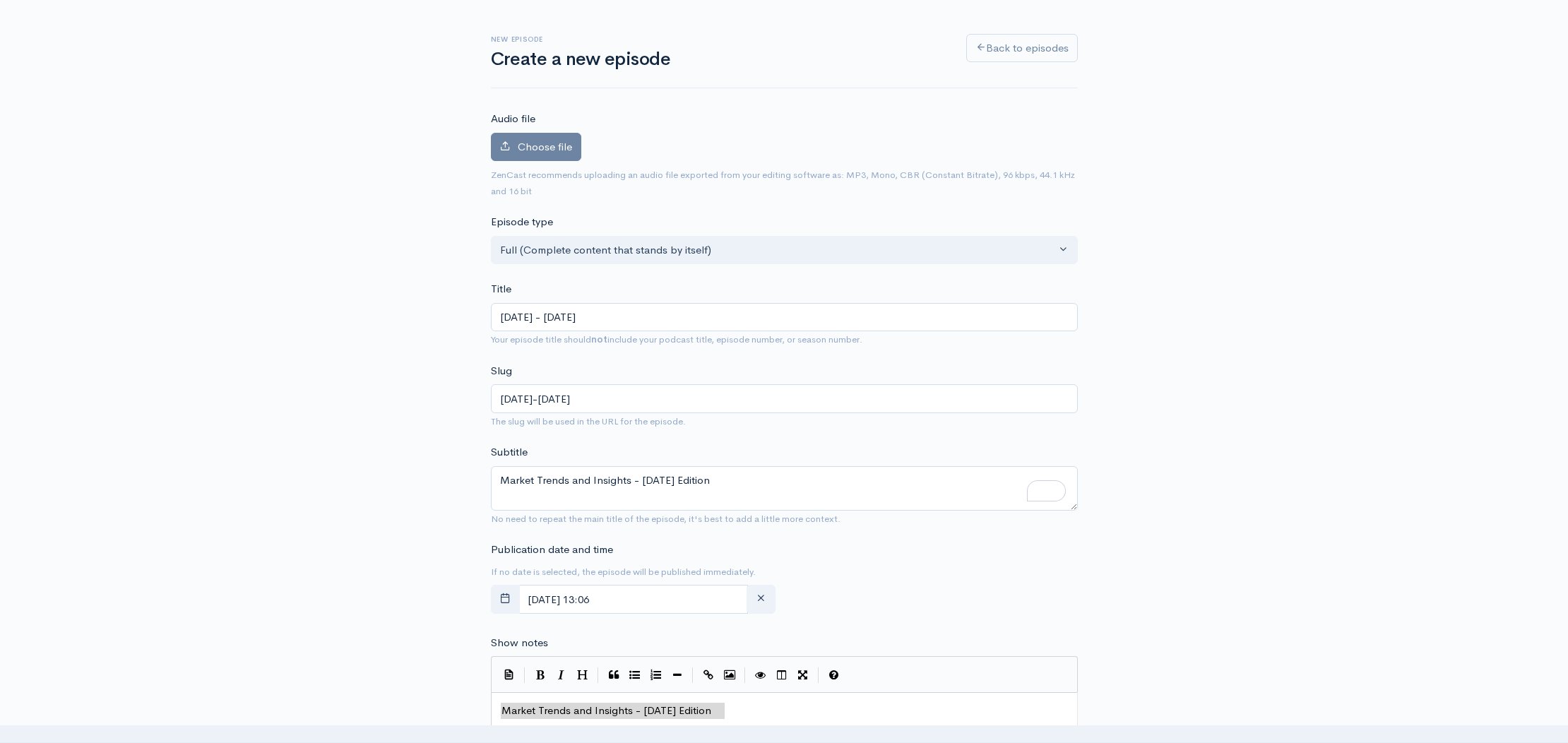
scroll to position [65, 0]
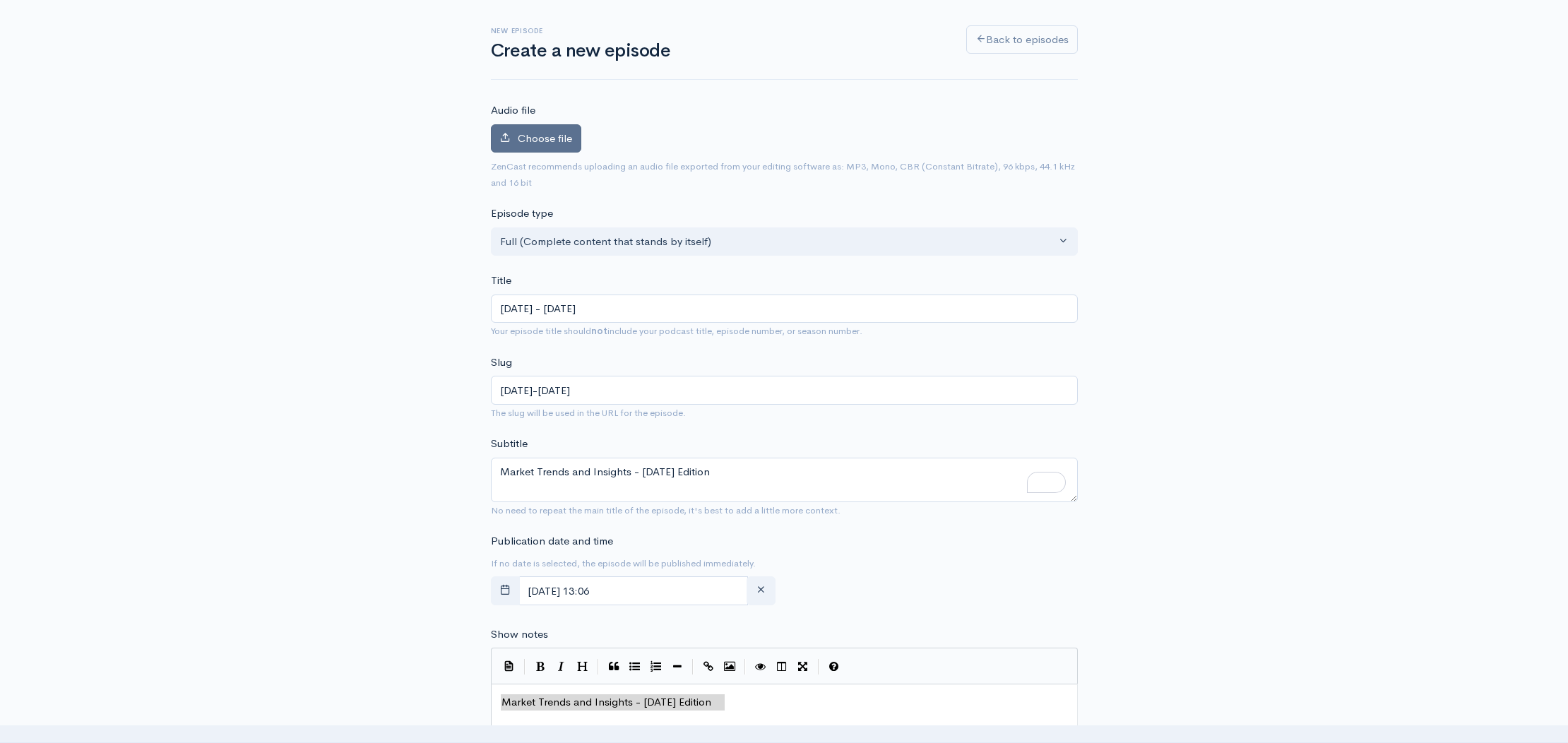
click at [540, 142] on span "Choose file" at bounding box center [544, 138] width 54 height 14
click at [0, 0] on input "Choose file" at bounding box center [0, 0] width 0 height 0
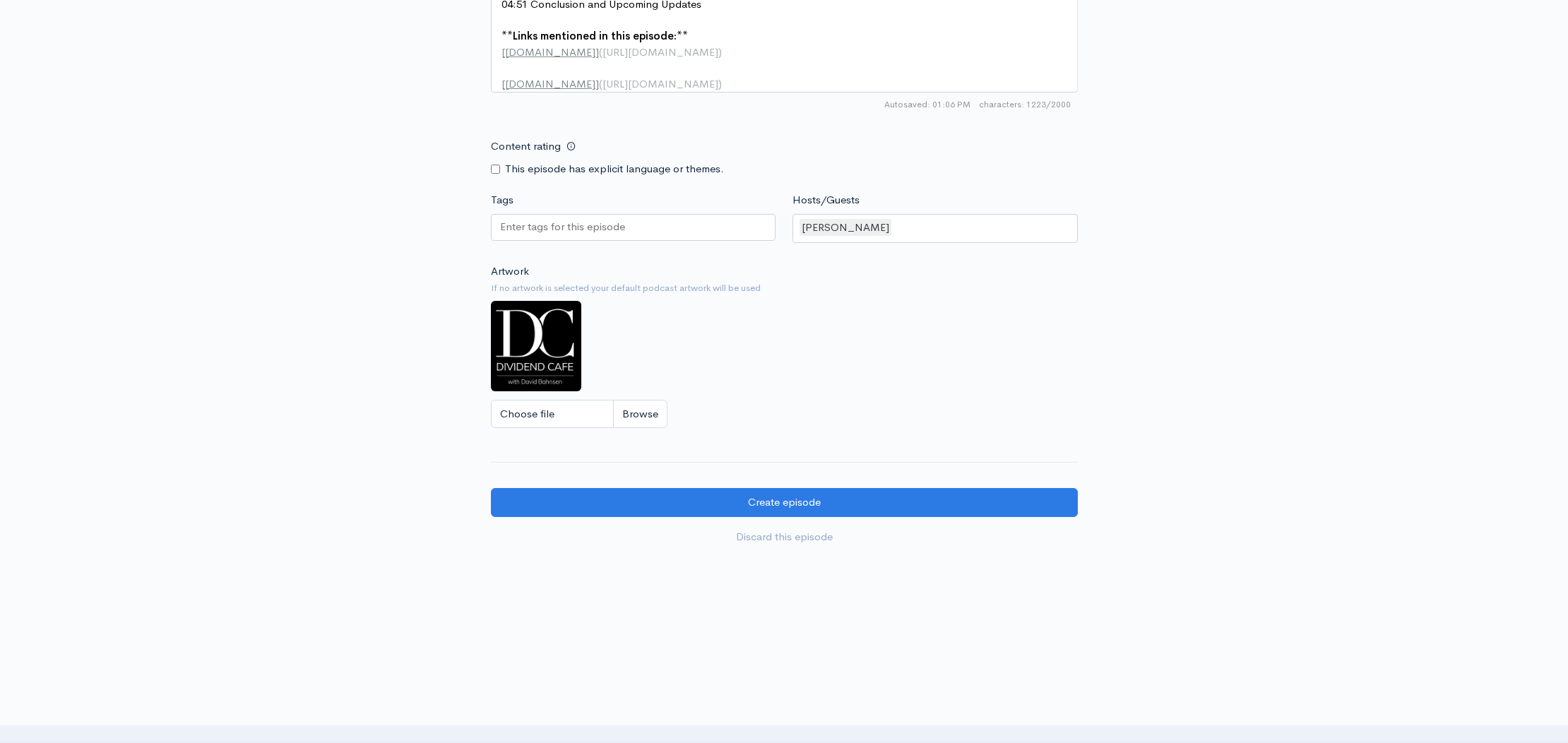
scroll to position [1208, 0]
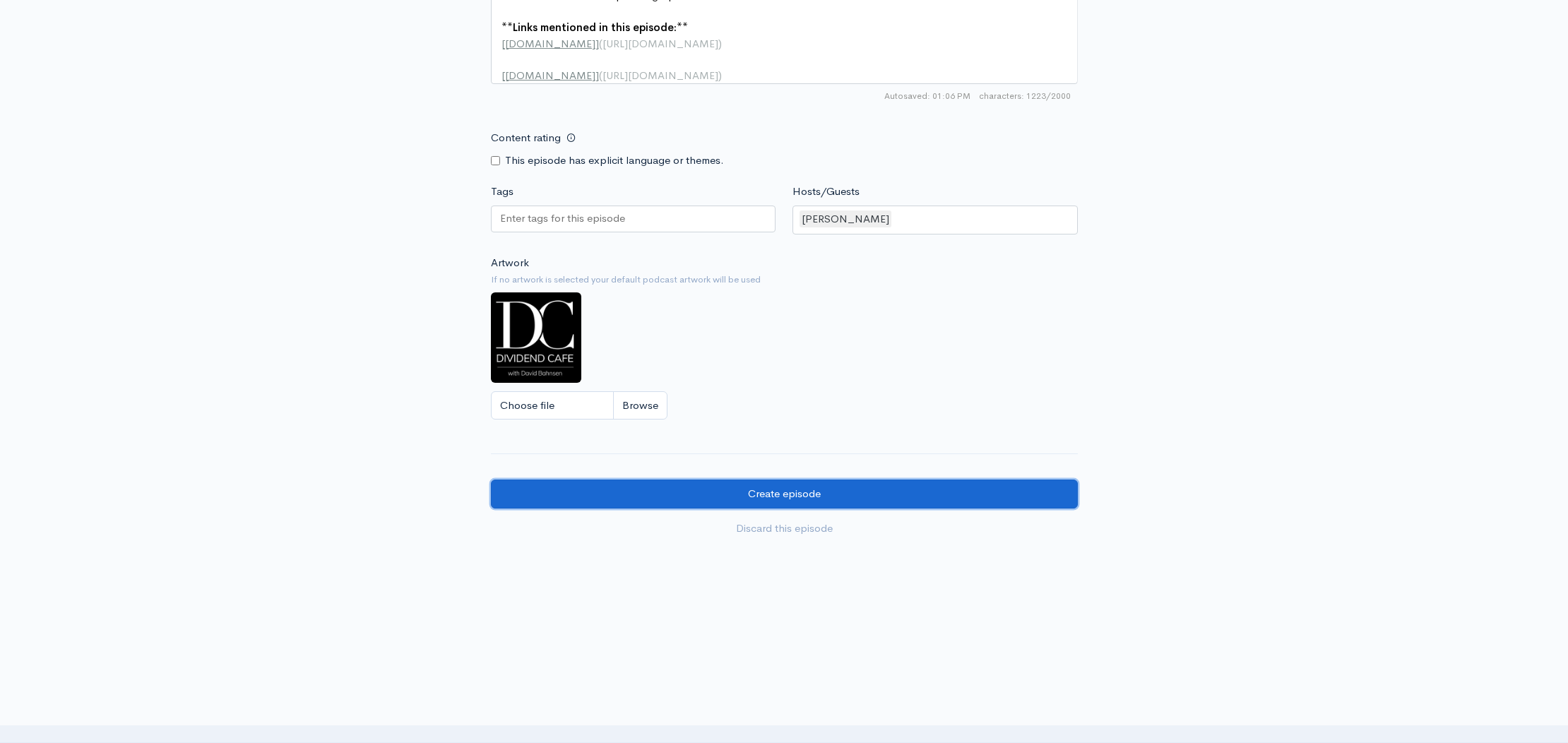
click at [810, 500] on input "Create episode" at bounding box center [784, 494] width 587 height 29
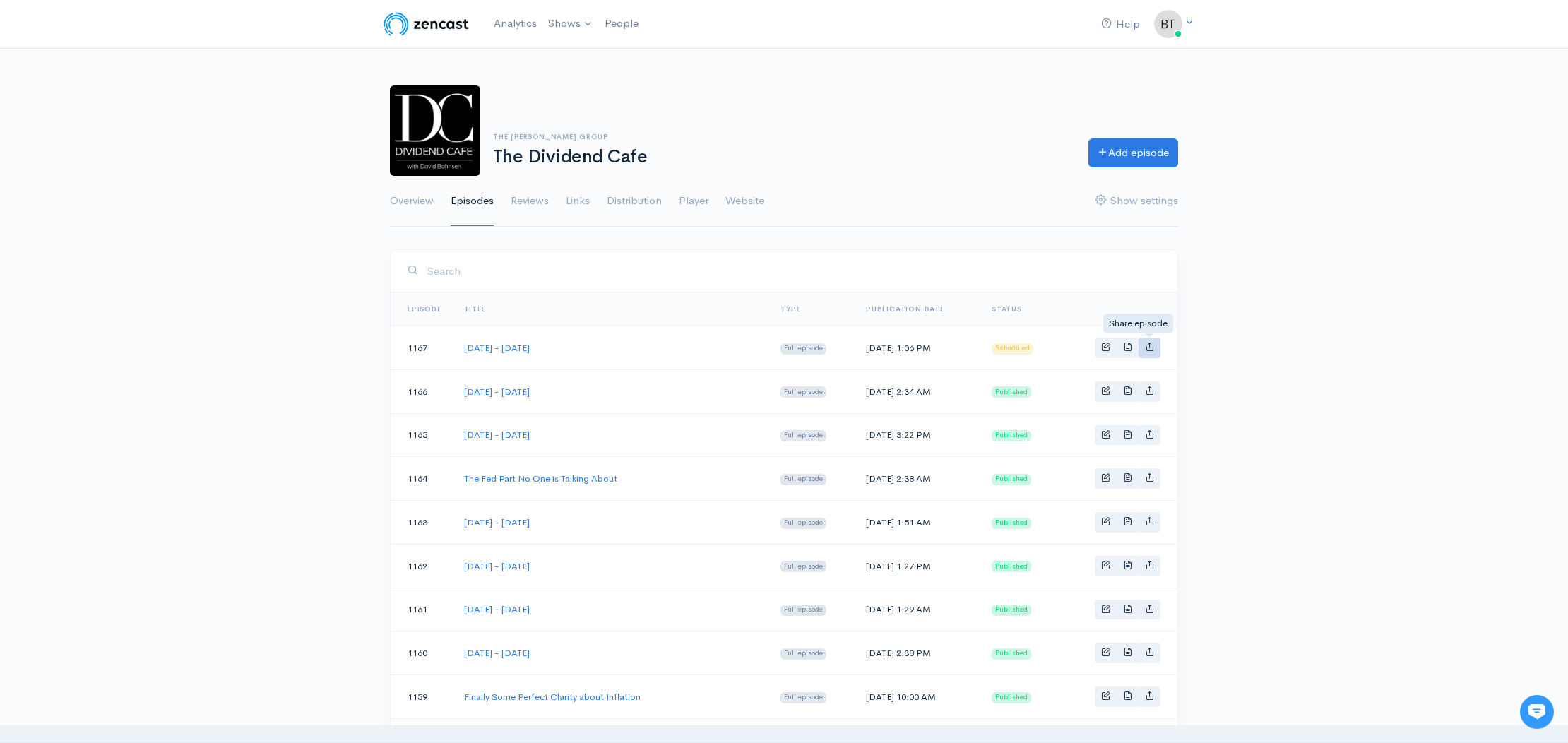
click at [1150, 346] on icon "Basic example" at bounding box center [1149, 346] width 9 height 9
type input "https://podcast.dividendcafe.com/episodes/wednesday-august-27-2025"
type input "https://dts.podtrac.com/redirect.mp3/media.zencast.fm/the-dividend-cafe-1/48cca…"
type input "<iframe src='https://share.zencast.fm/embed/episode/48ccafb8-e9e2-4f06-8fc9-e6e…"
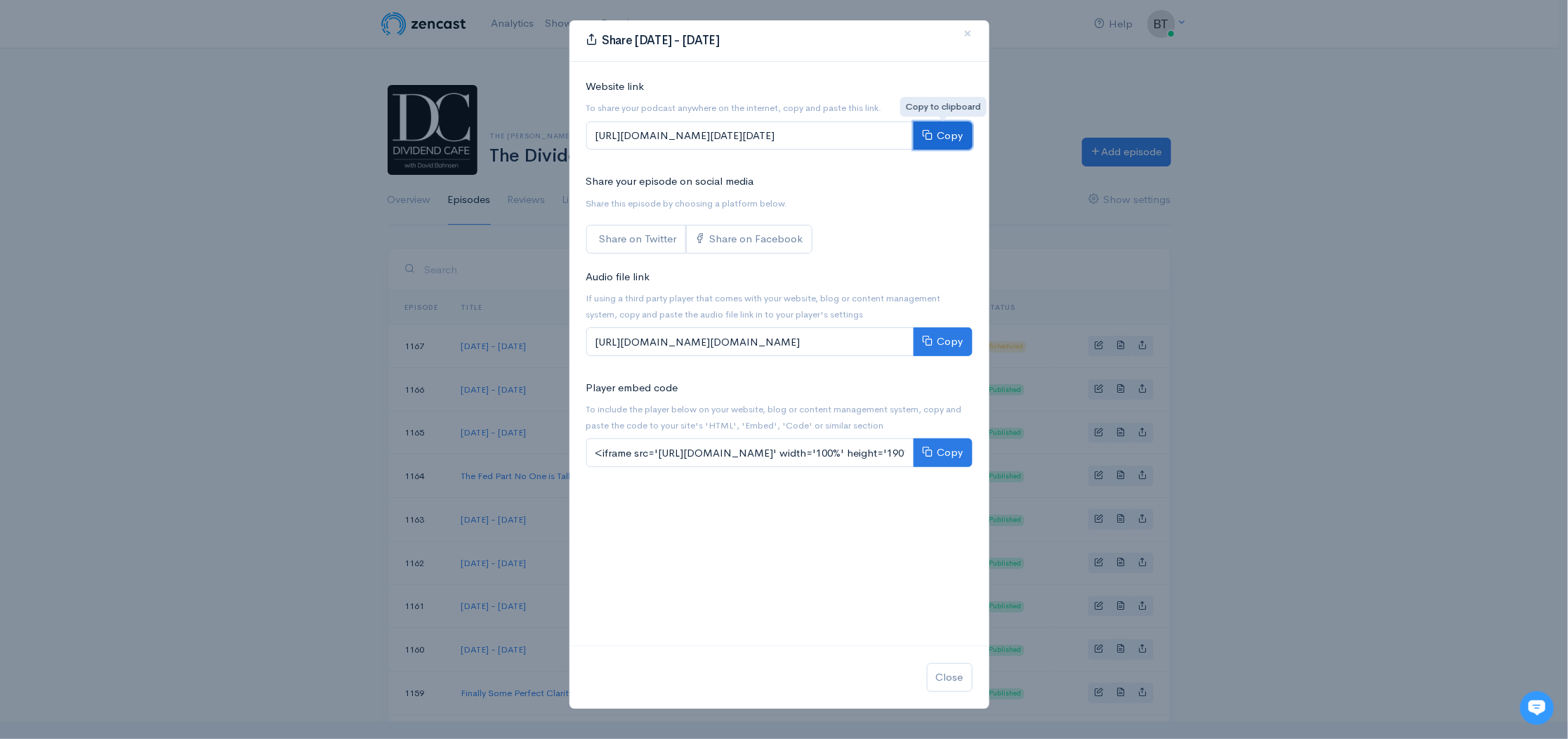
click at [947, 138] on button "Copy" at bounding box center [942, 136] width 59 height 29
click at [969, 33] on span "×" at bounding box center [969, 33] width 8 height 21
